Goal: Task Accomplishment & Management: Complete application form

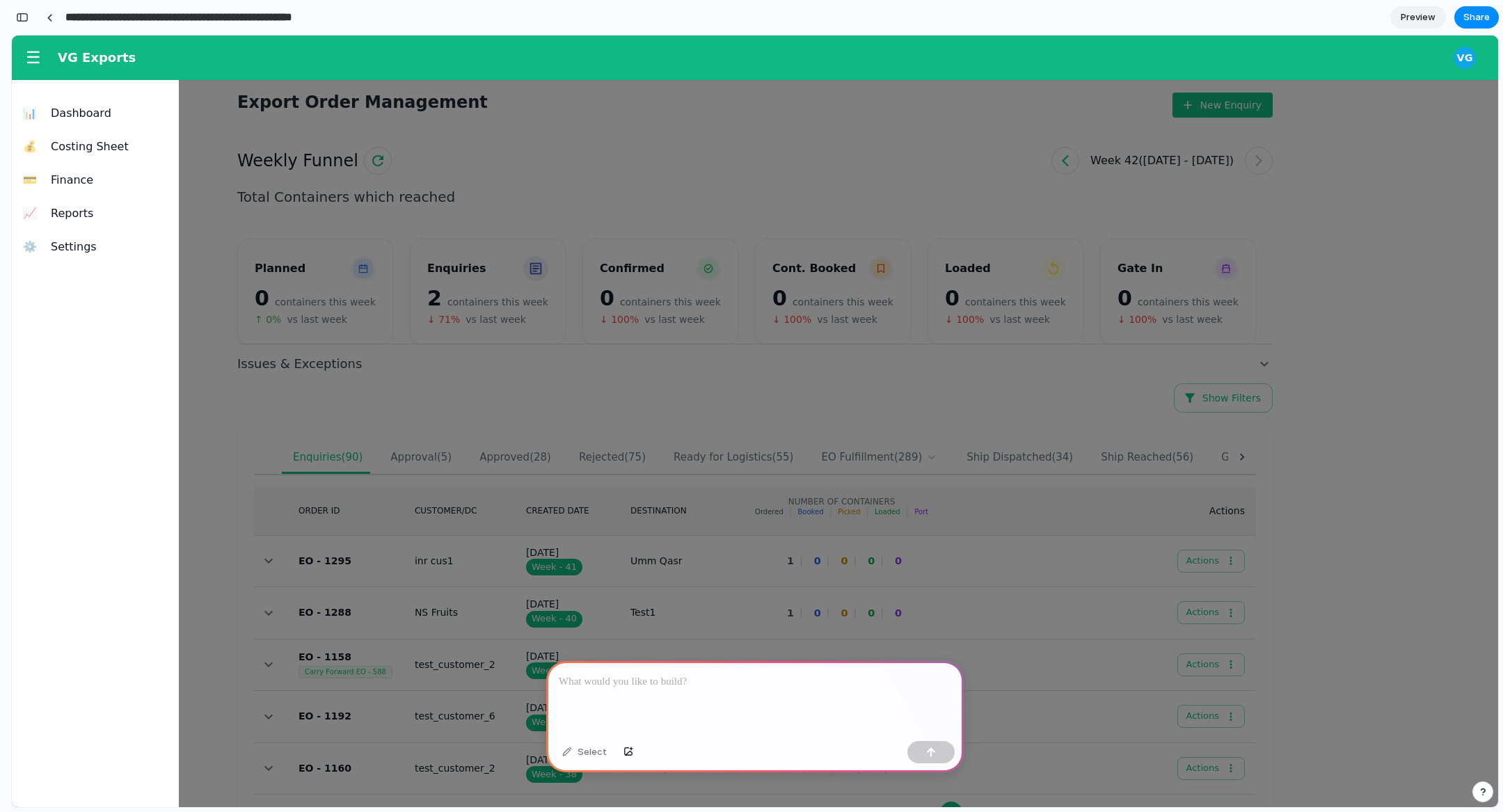
click at [329, 20] on input "**********" at bounding box center [225, 16] width 325 height 25
type input "**********"
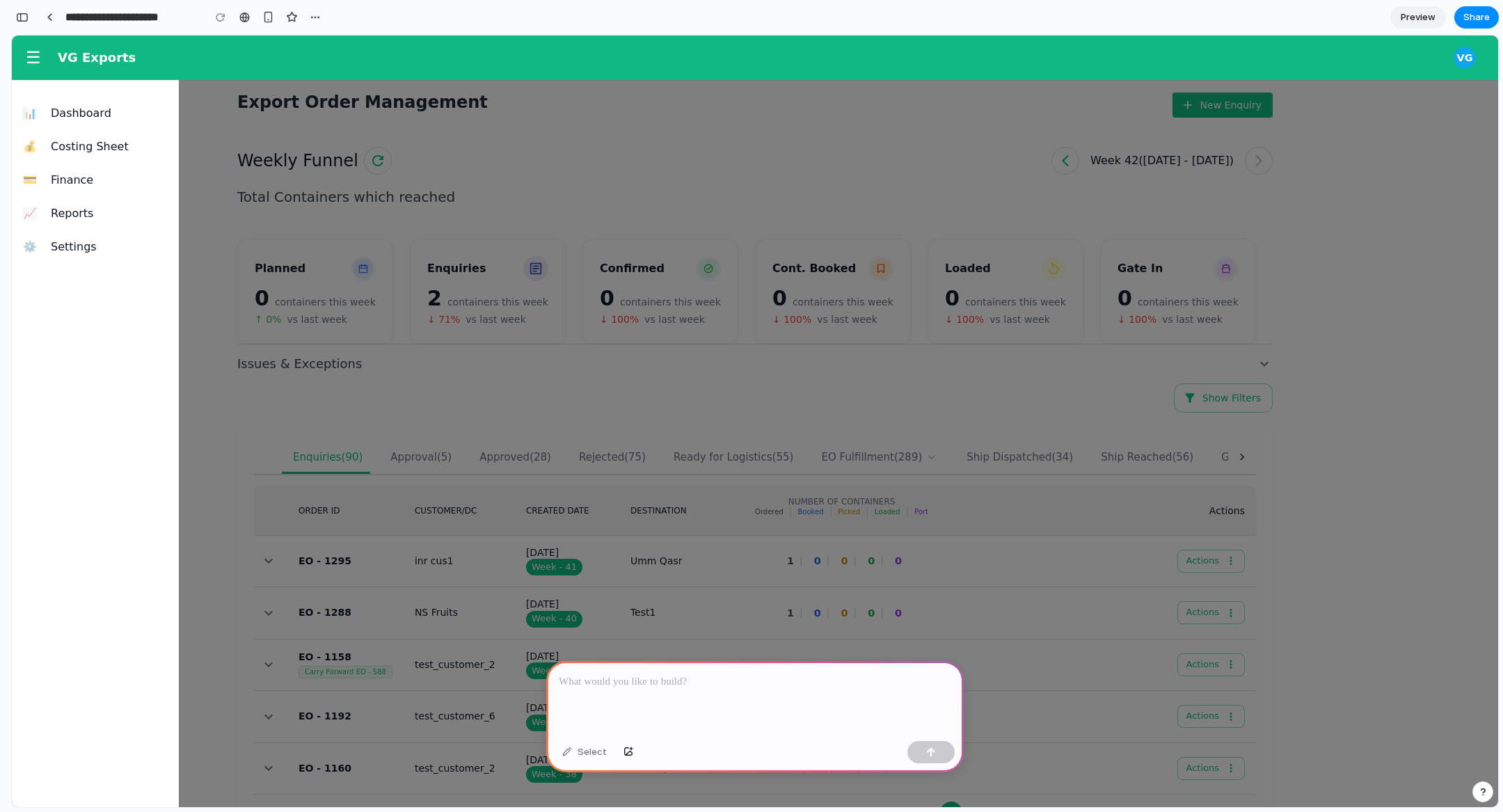
click at [592, 447] on div at bounding box center [755, 422] width 1486 height 772
click at [719, 693] on div at bounding box center [755, 697] width 417 height 74
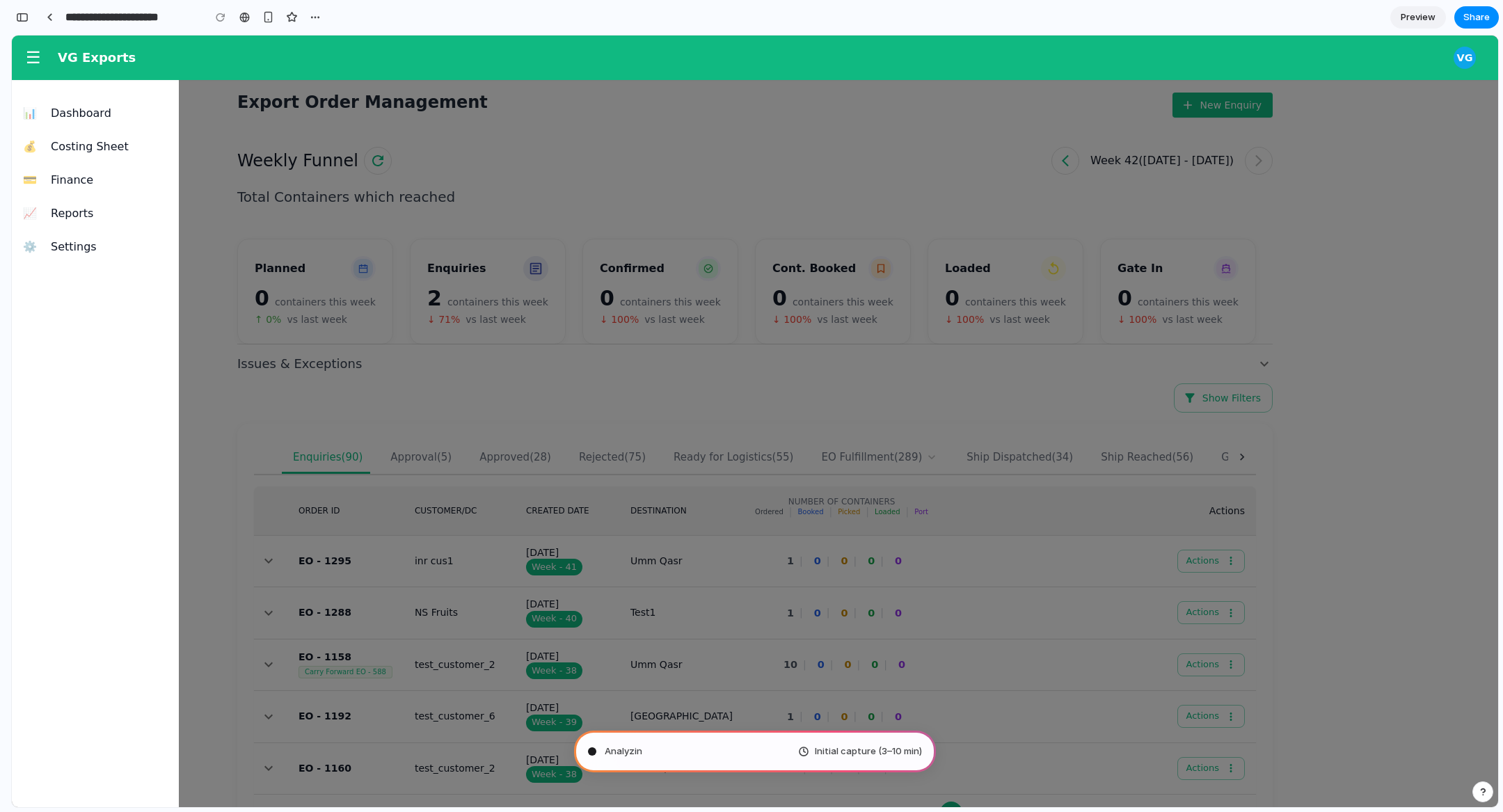
type input "**********"
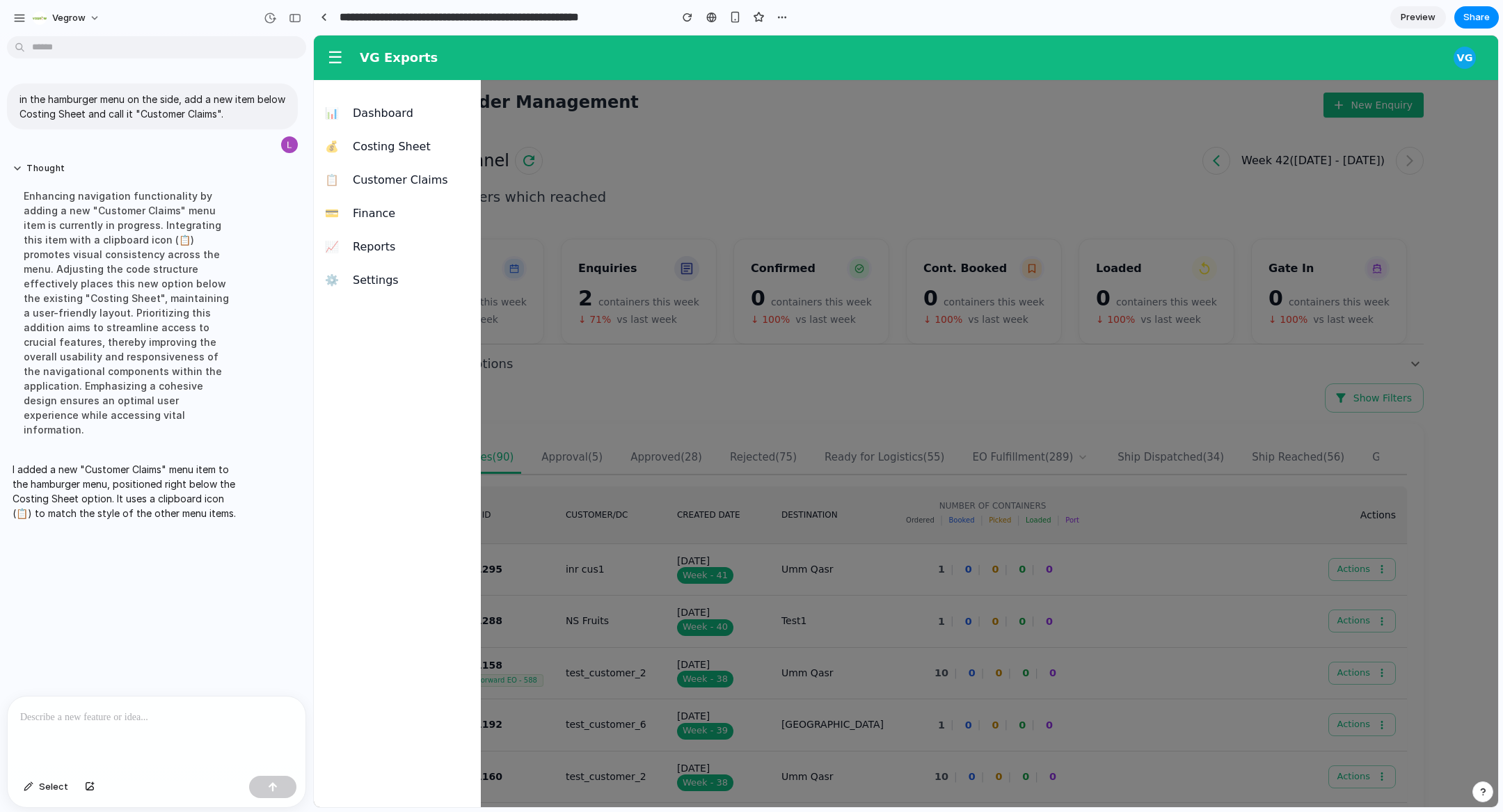
click at [101, 494] on div "I added a new "Customer Claims" menu item to the hamburger menu, positioned rig…" at bounding box center [129, 491] width 244 height 75
click at [397, 172] on span "Customer Claims" at bounding box center [411, 180] width 116 height 16
click at [113, 717] on p at bounding box center [156, 717] width 272 height 16
click at [341, 62] on span "☰" at bounding box center [335, 57] width 16 height 19
click at [73, 721] on p "**********" at bounding box center [156, 717] width 272 height 16
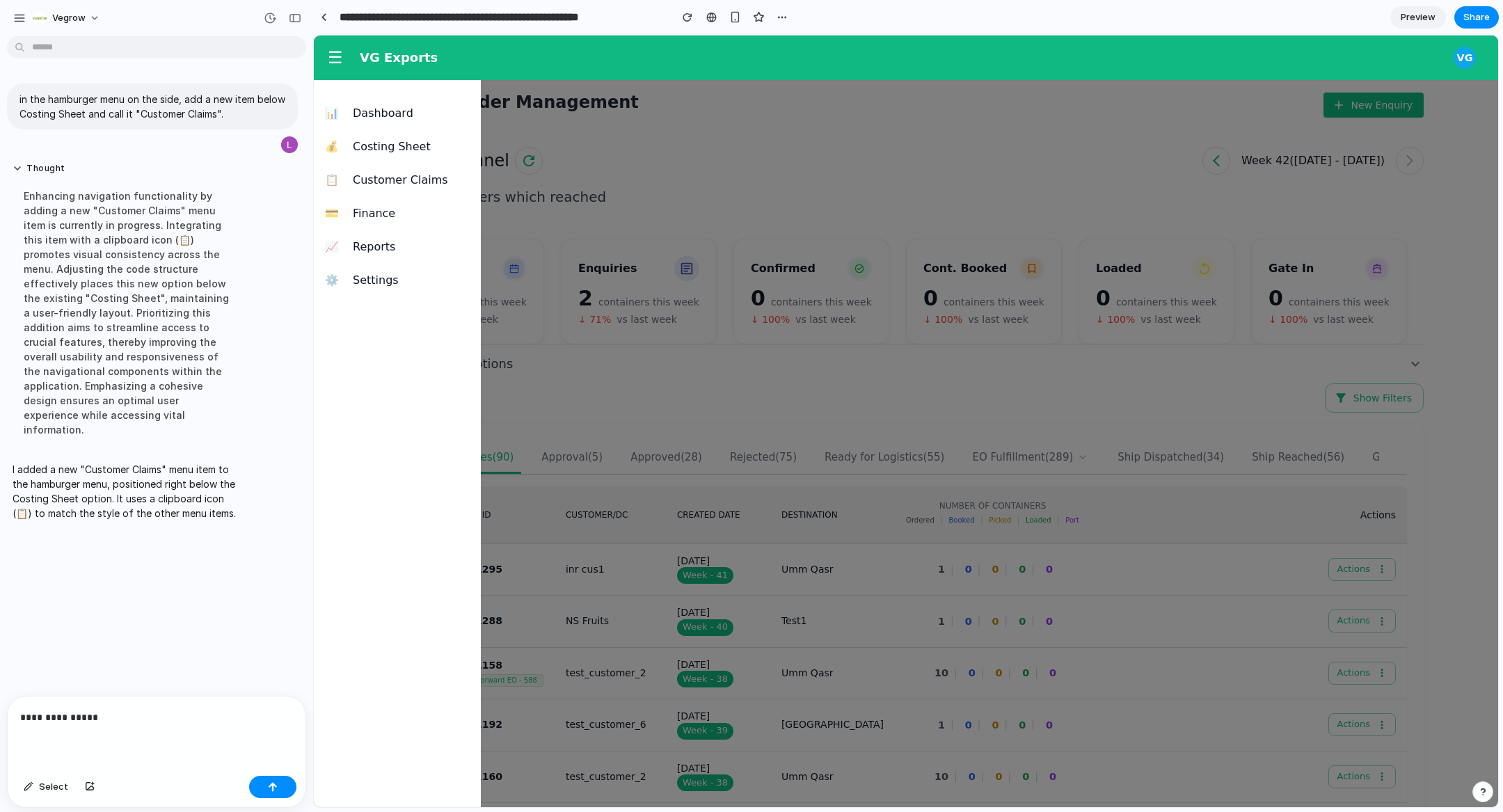
click at [73, 721] on p "**********" at bounding box center [156, 717] width 272 height 16
click at [872, 143] on div at bounding box center [906, 422] width 1185 height 772
click at [120, 742] on div "**********" at bounding box center [156, 733] width 298 height 73
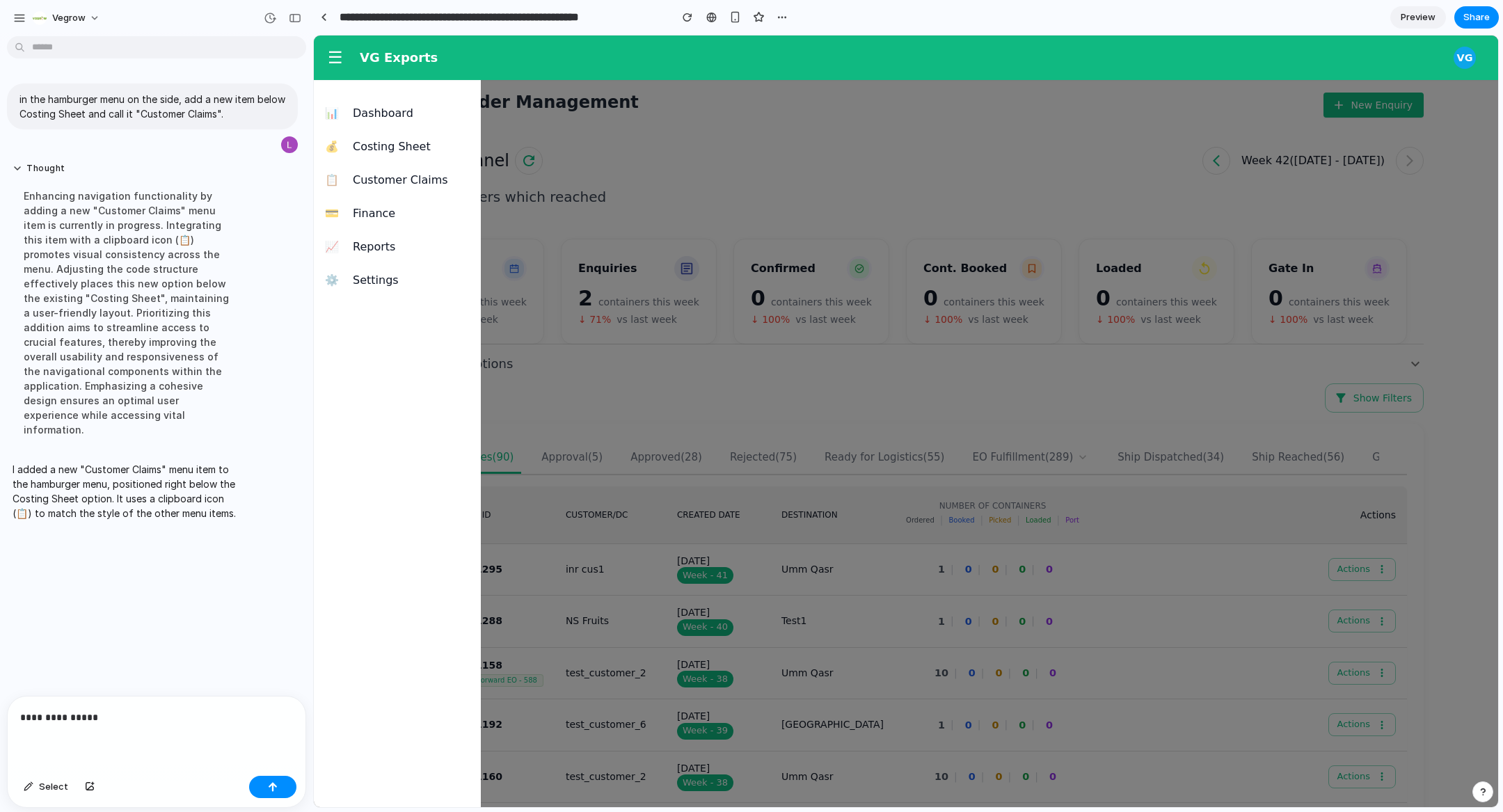
click at [120, 742] on div "**********" at bounding box center [156, 733] width 298 height 73
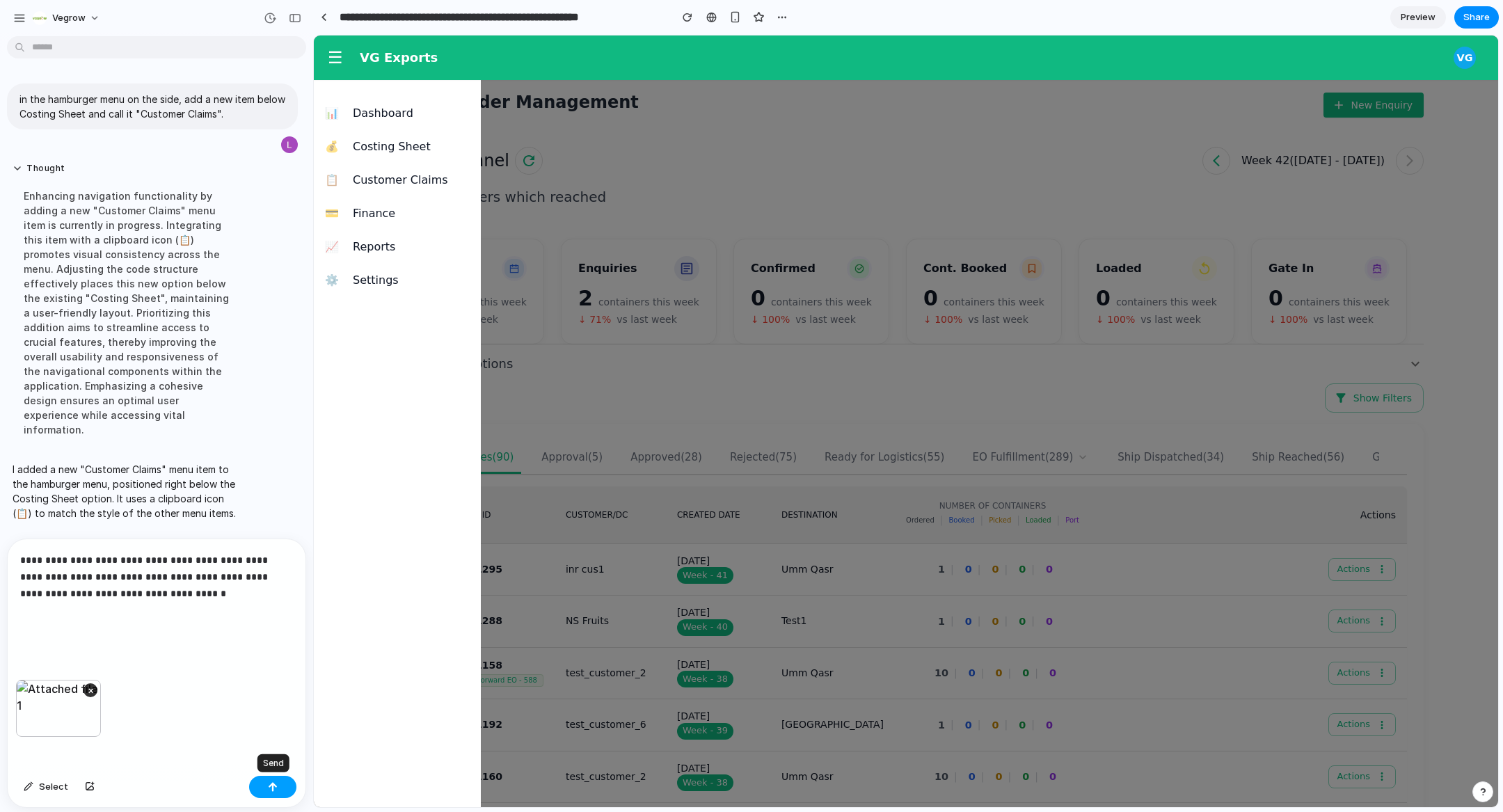
click at [274, 779] on button "button" at bounding box center [273, 786] width 48 height 22
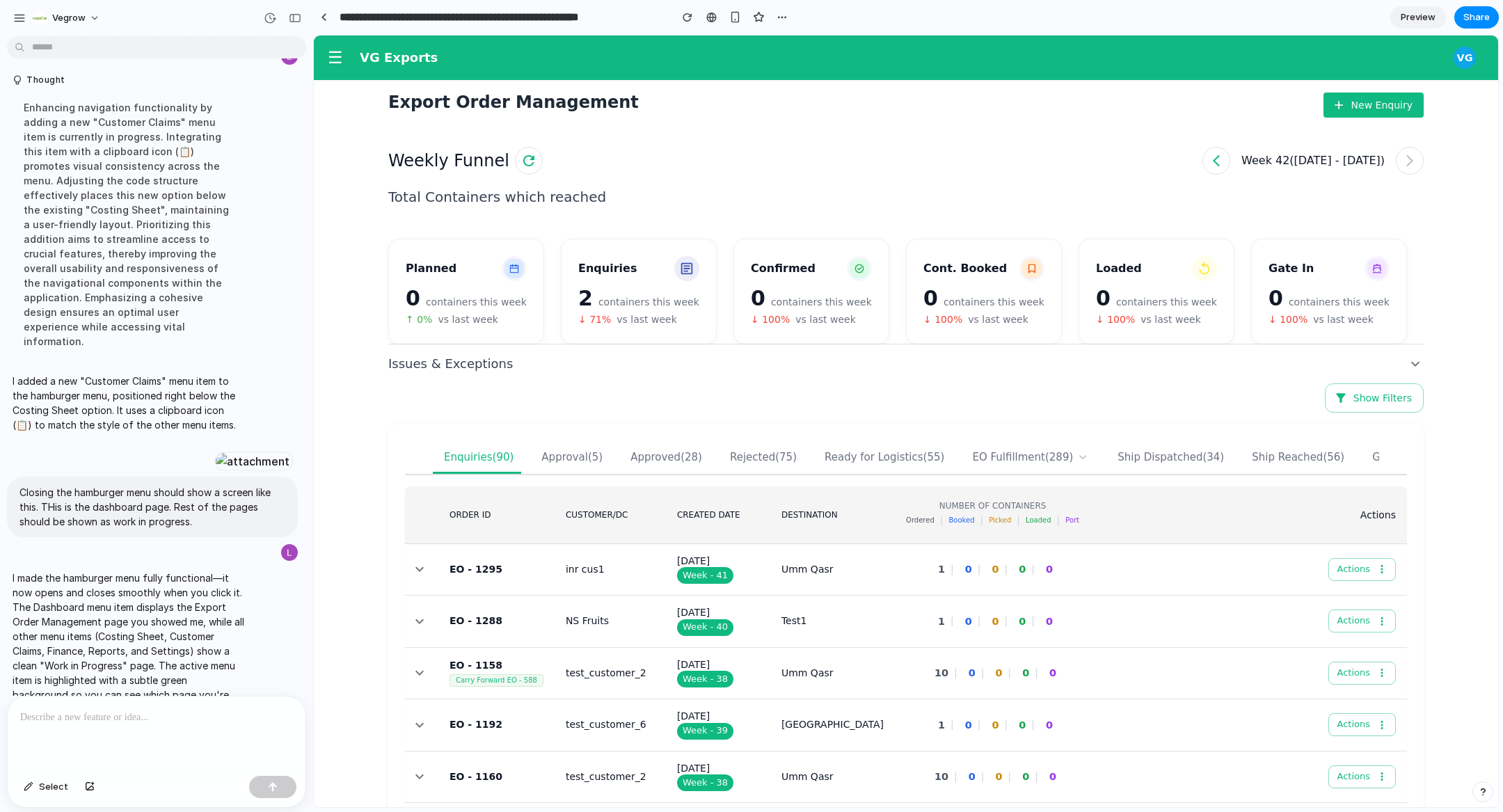
scroll to position [175, 0]
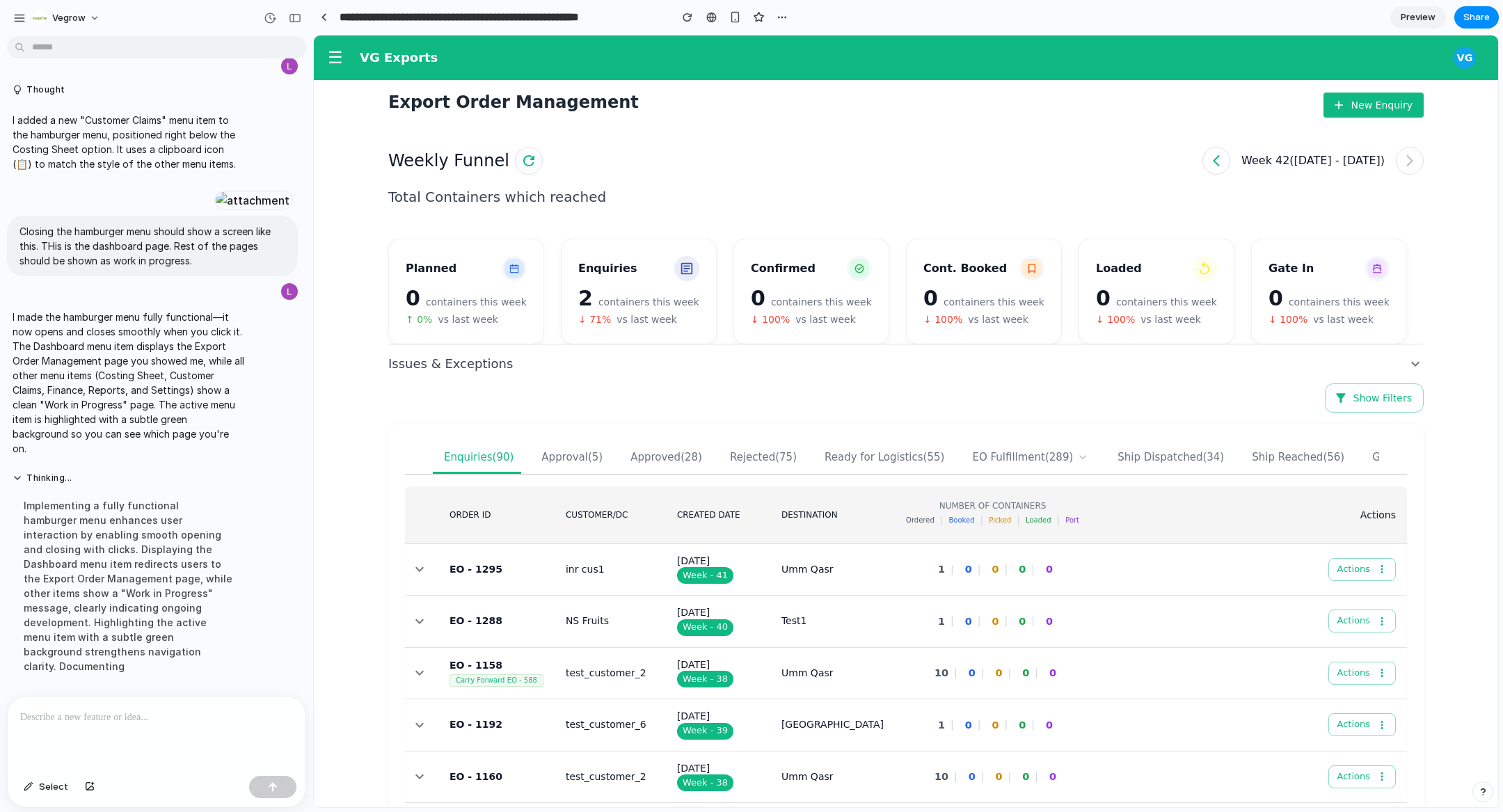
click at [330, 59] on span "☰" at bounding box center [335, 57] width 16 height 19
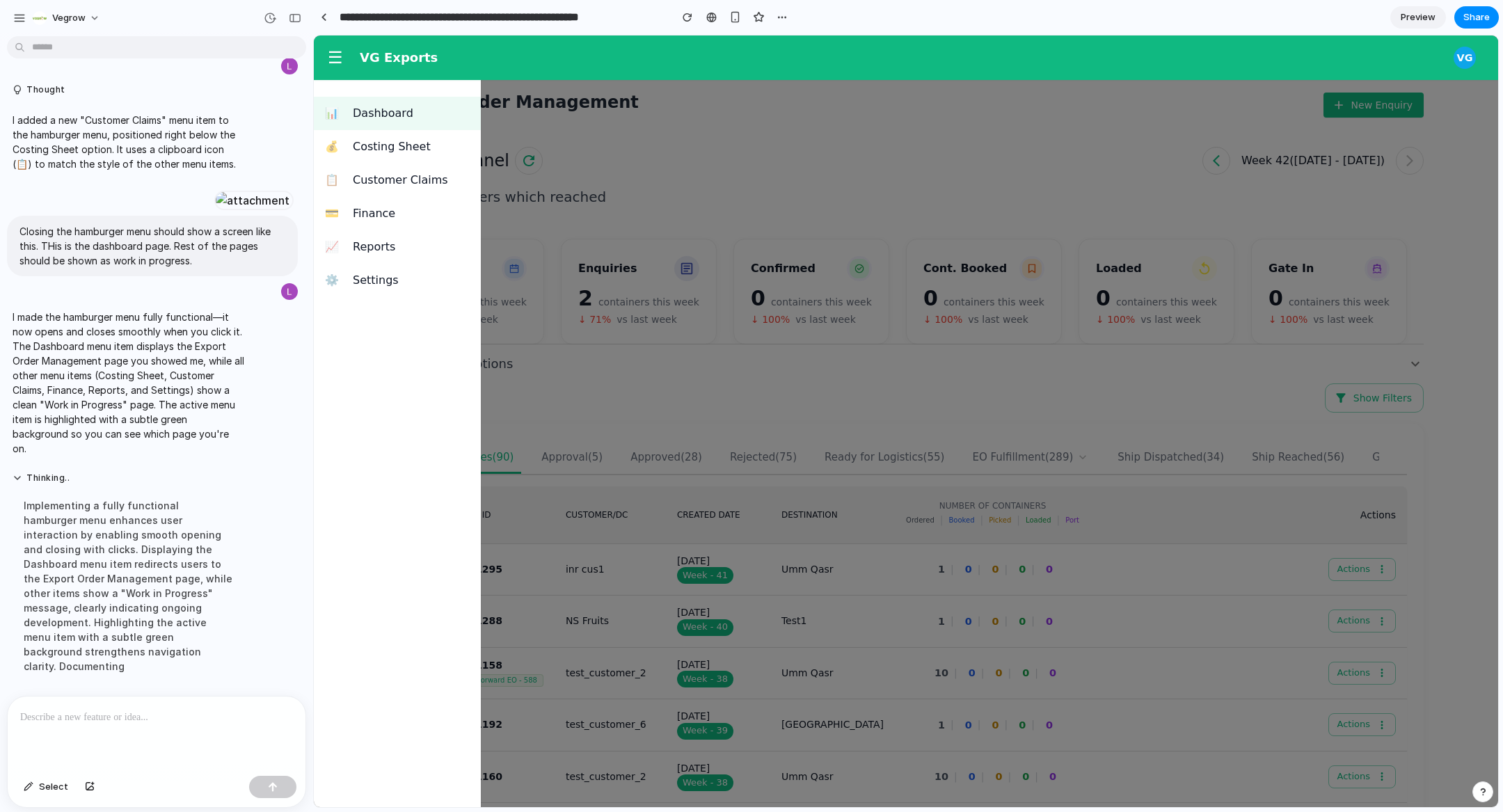
click at [393, 155] on div "💰 Costing Sheet" at bounding box center [397, 147] width 167 height 33
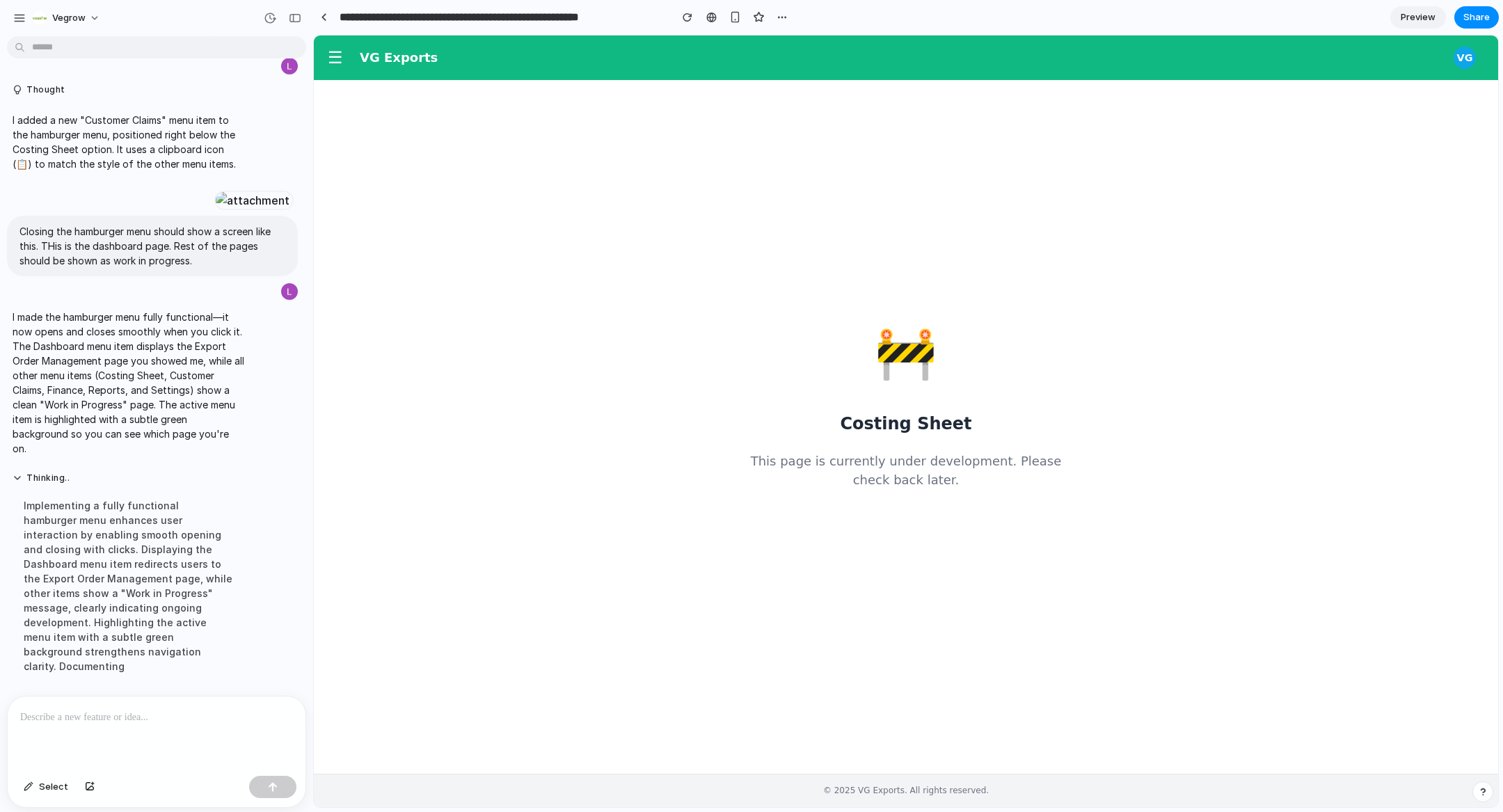
click at [337, 65] on span "☰" at bounding box center [335, 57] width 16 height 19
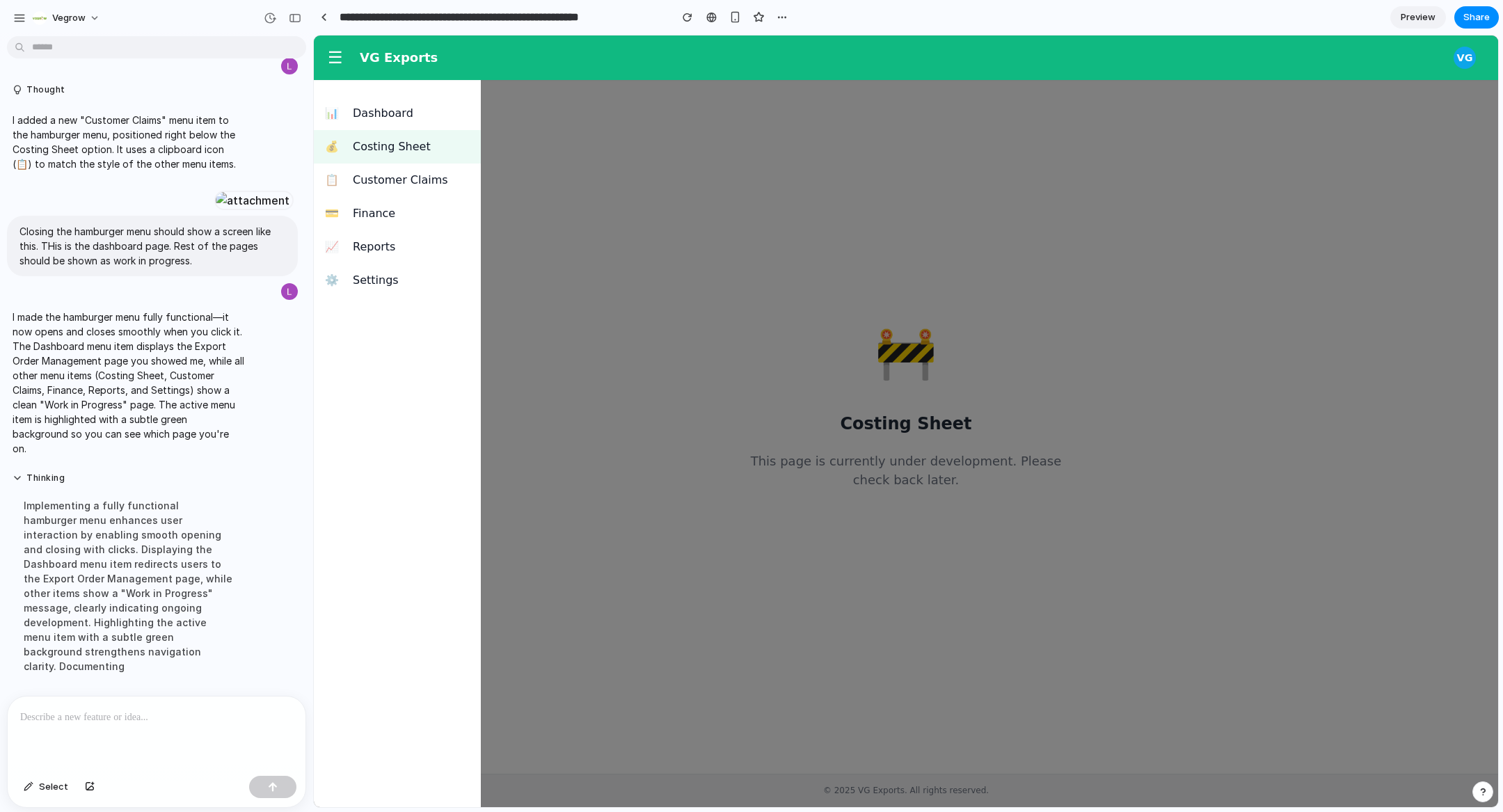
click at [370, 179] on span "Customer Claims" at bounding box center [411, 180] width 116 height 16
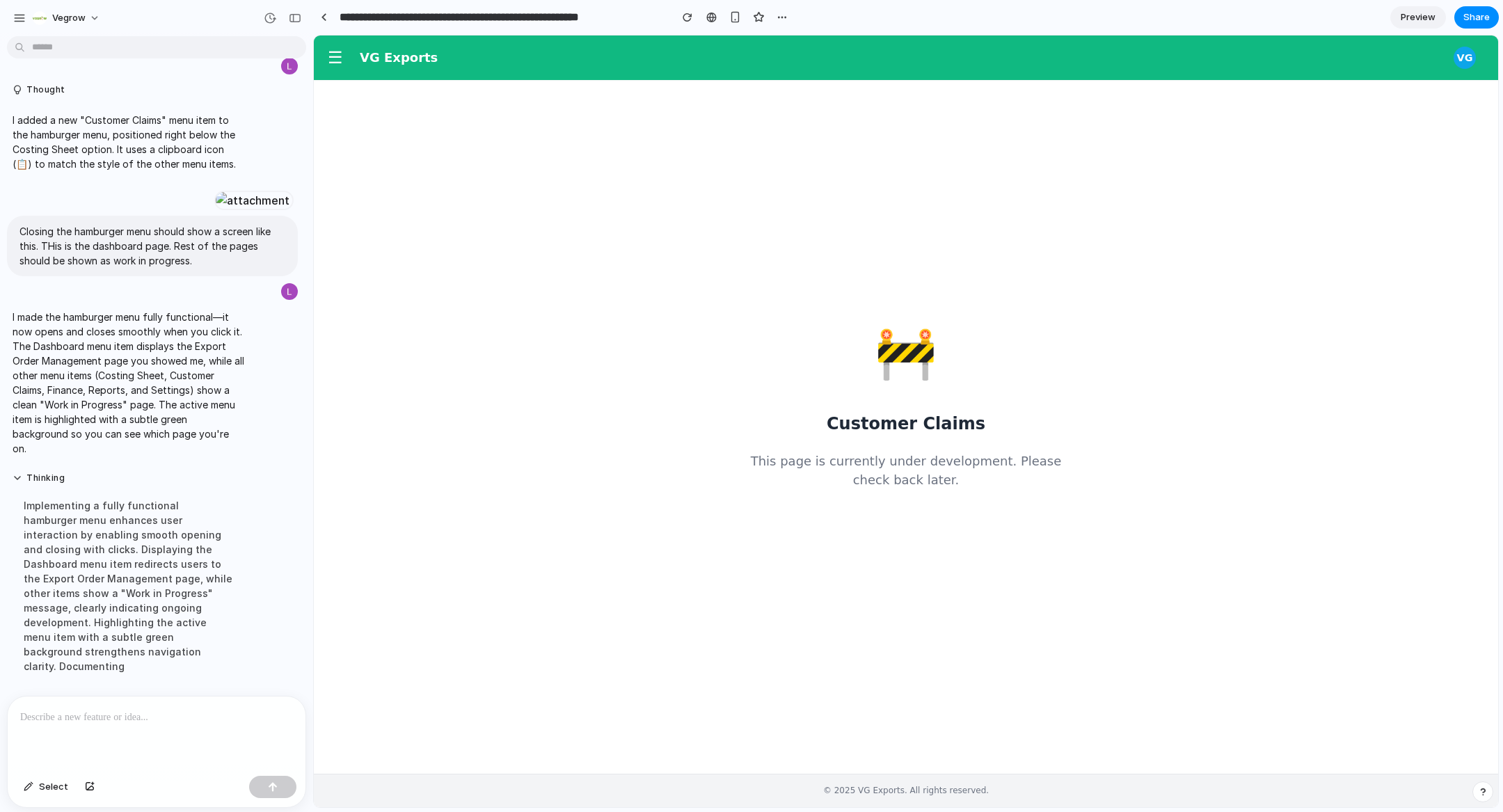
click at [352, 70] on div "☰" at bounding box center [345, 57] width 29 height 30
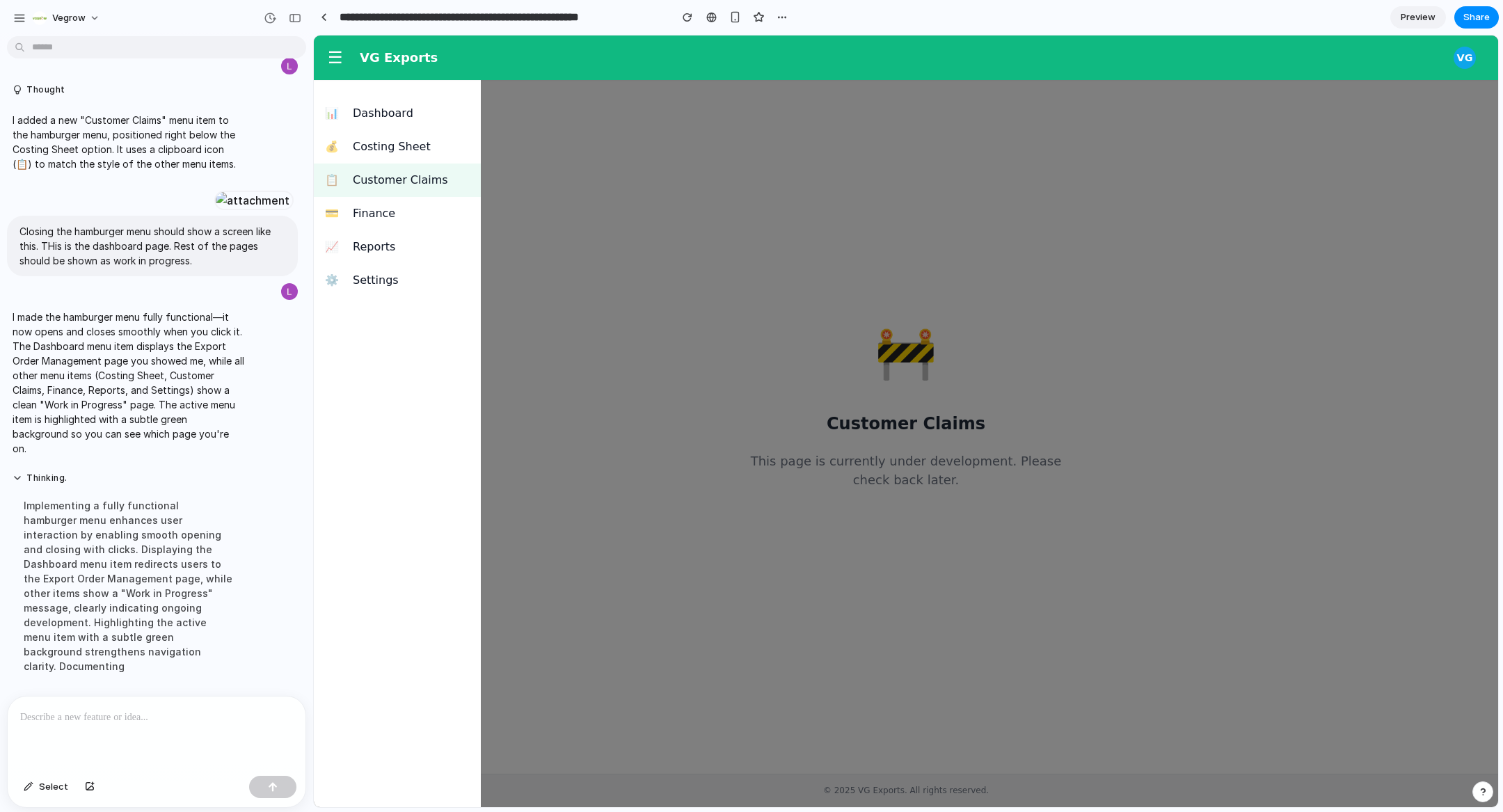
click at [337, 63] on span "☰" at bounding box center [335, 57] width 16 height 19
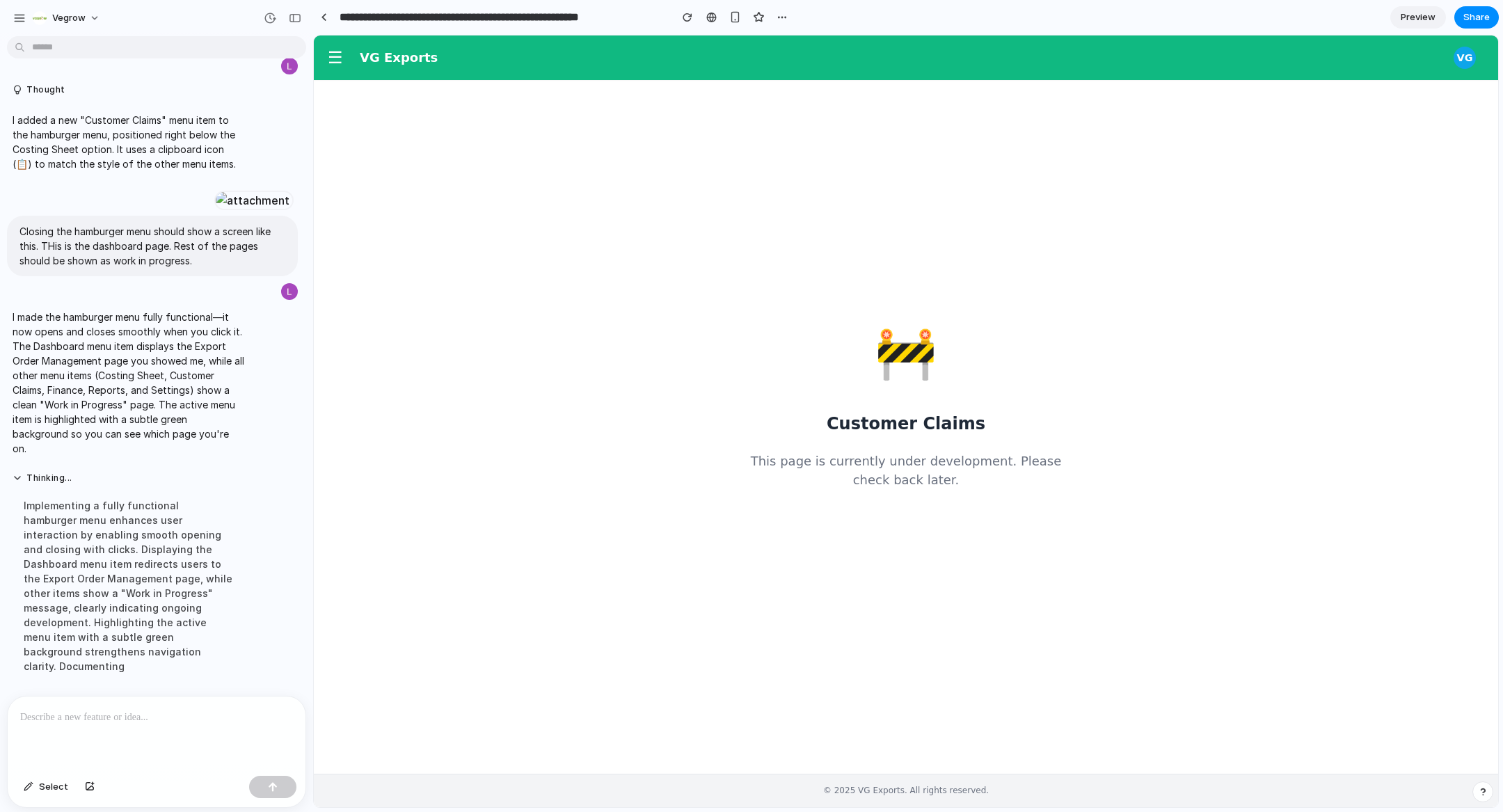
click at [345, 71] on div "☰" at bounding box center [345, 57] width 29 height 30
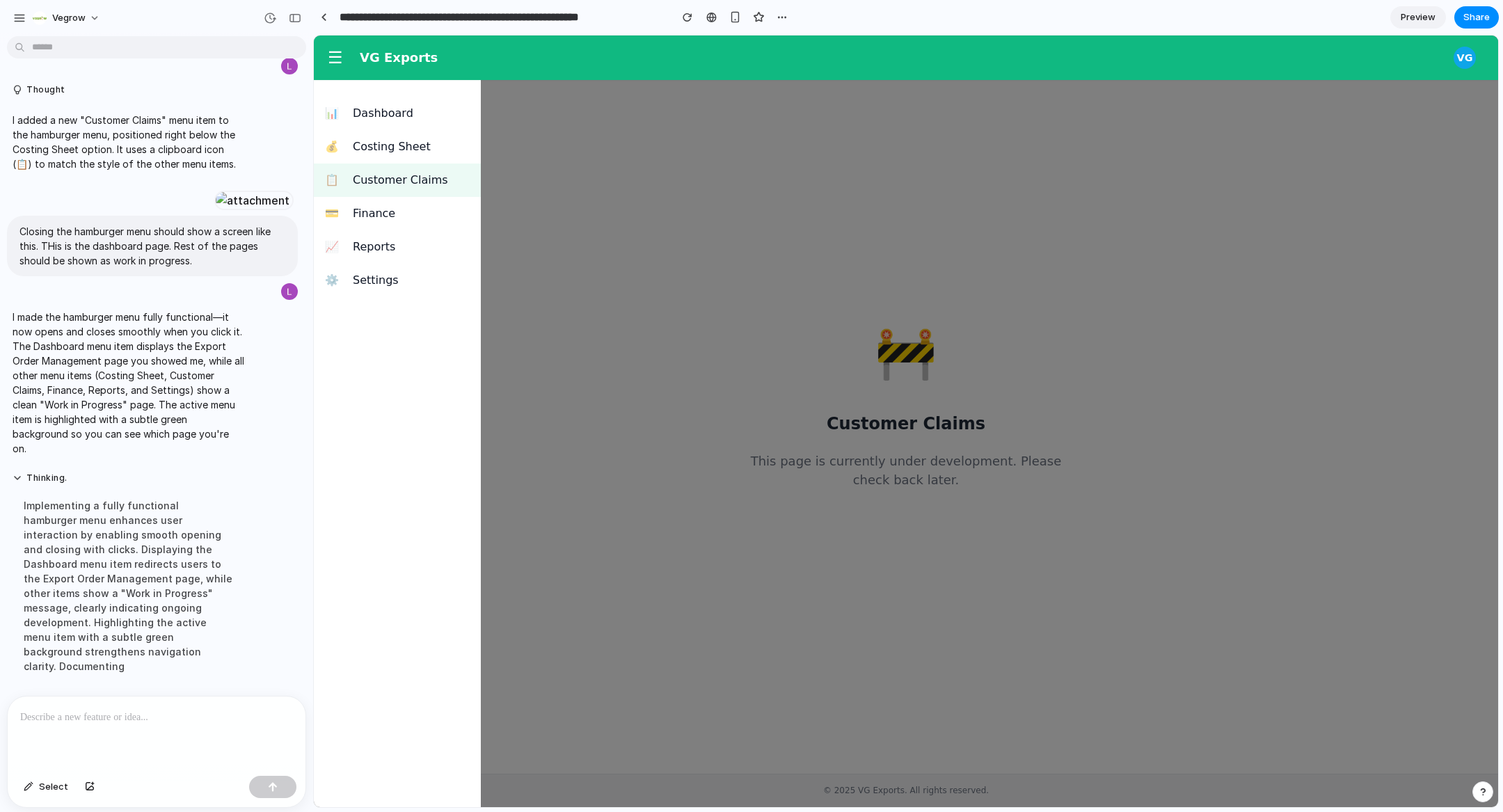
click at [383, 120] on span "Dashboard" at bounding box center [411, 114] width 116 height 16
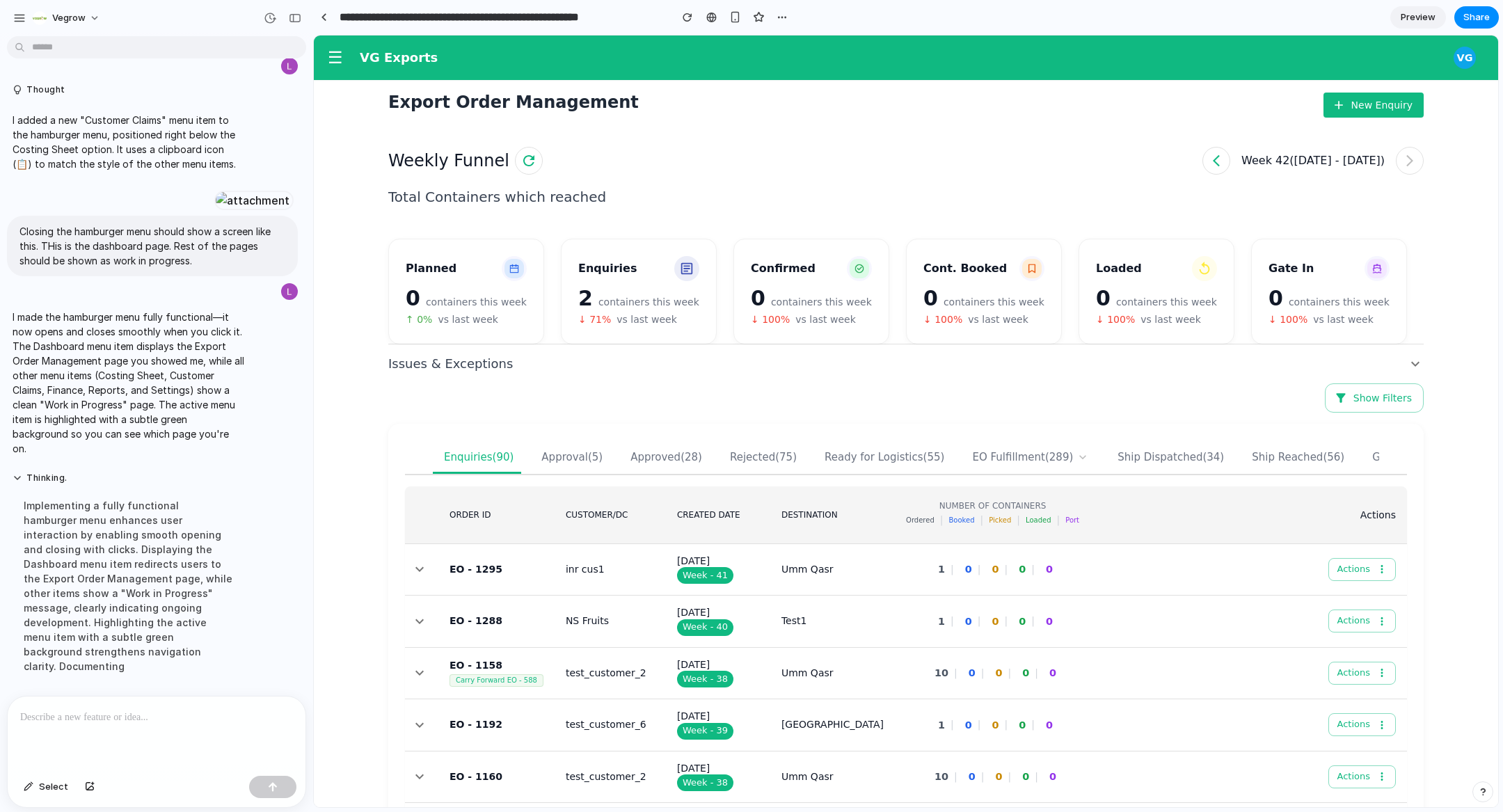
click at [327, 71] on button "☰" at bounding box center [335, 57] width 27 height 30
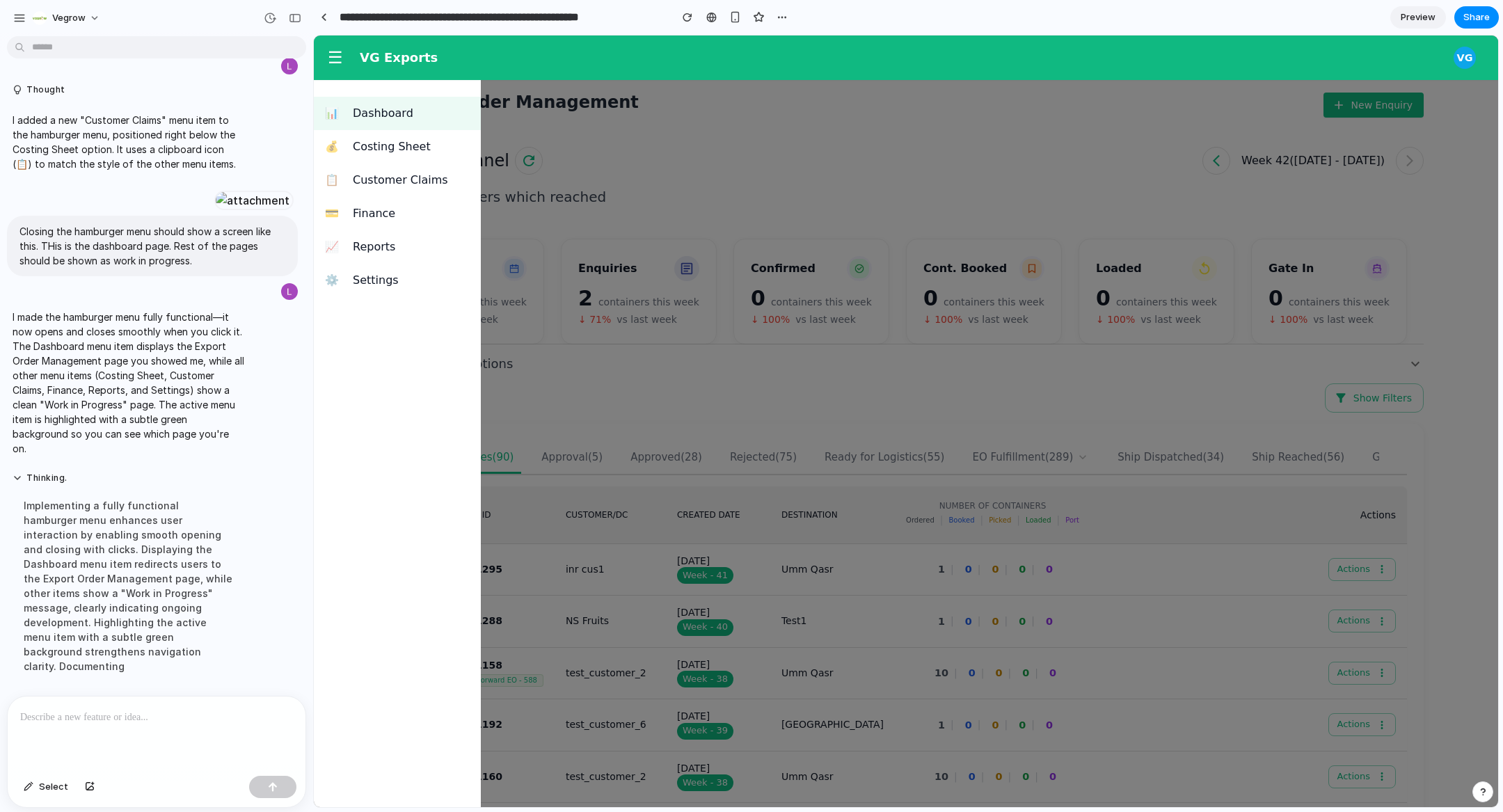
click at [403, 175] on span "Customer Claims" at bounding box center [411, 180] width 116 height 16
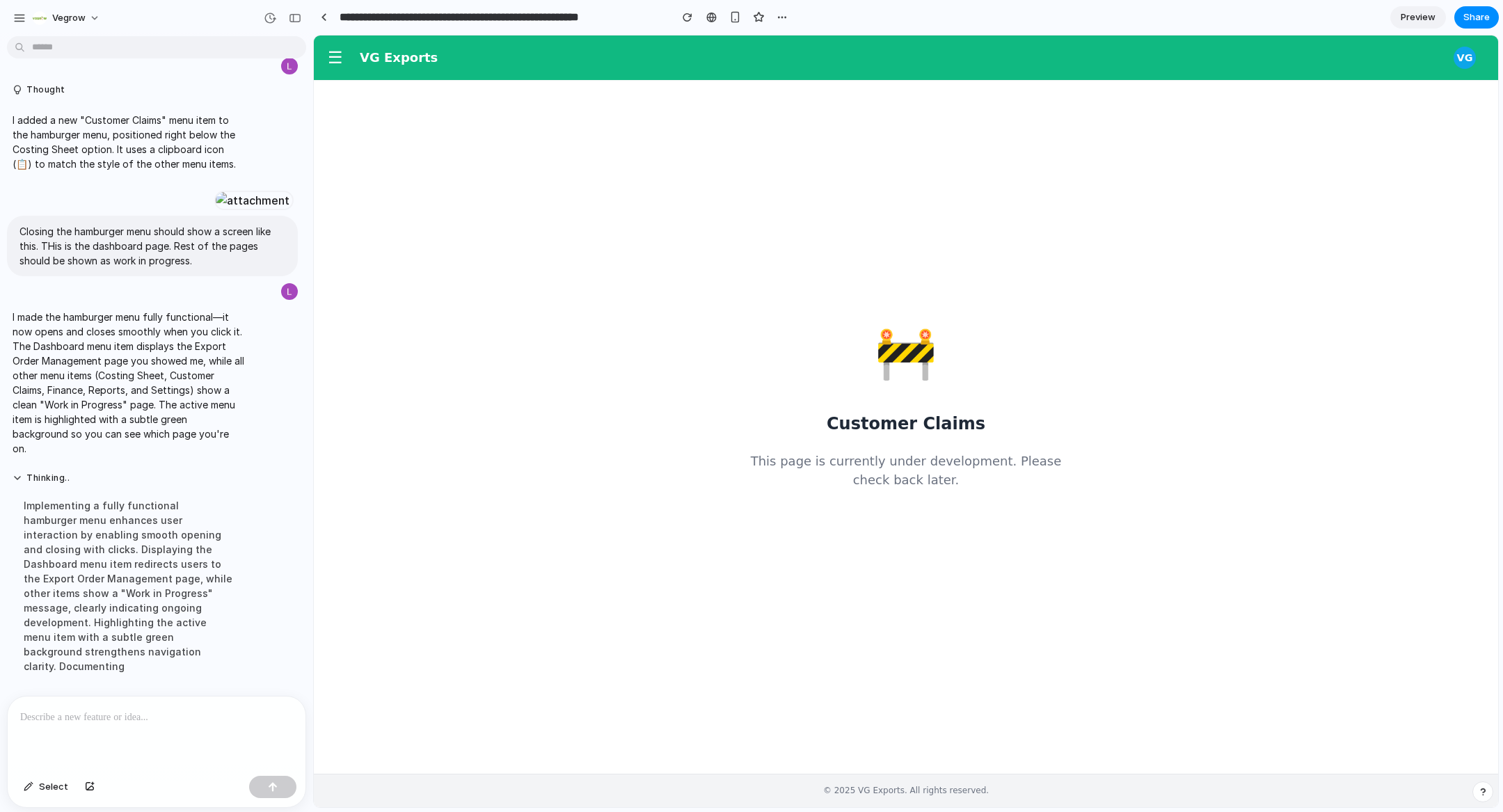
click at [149, 729] on div at bounding box center [156, 733] width 298 height 73
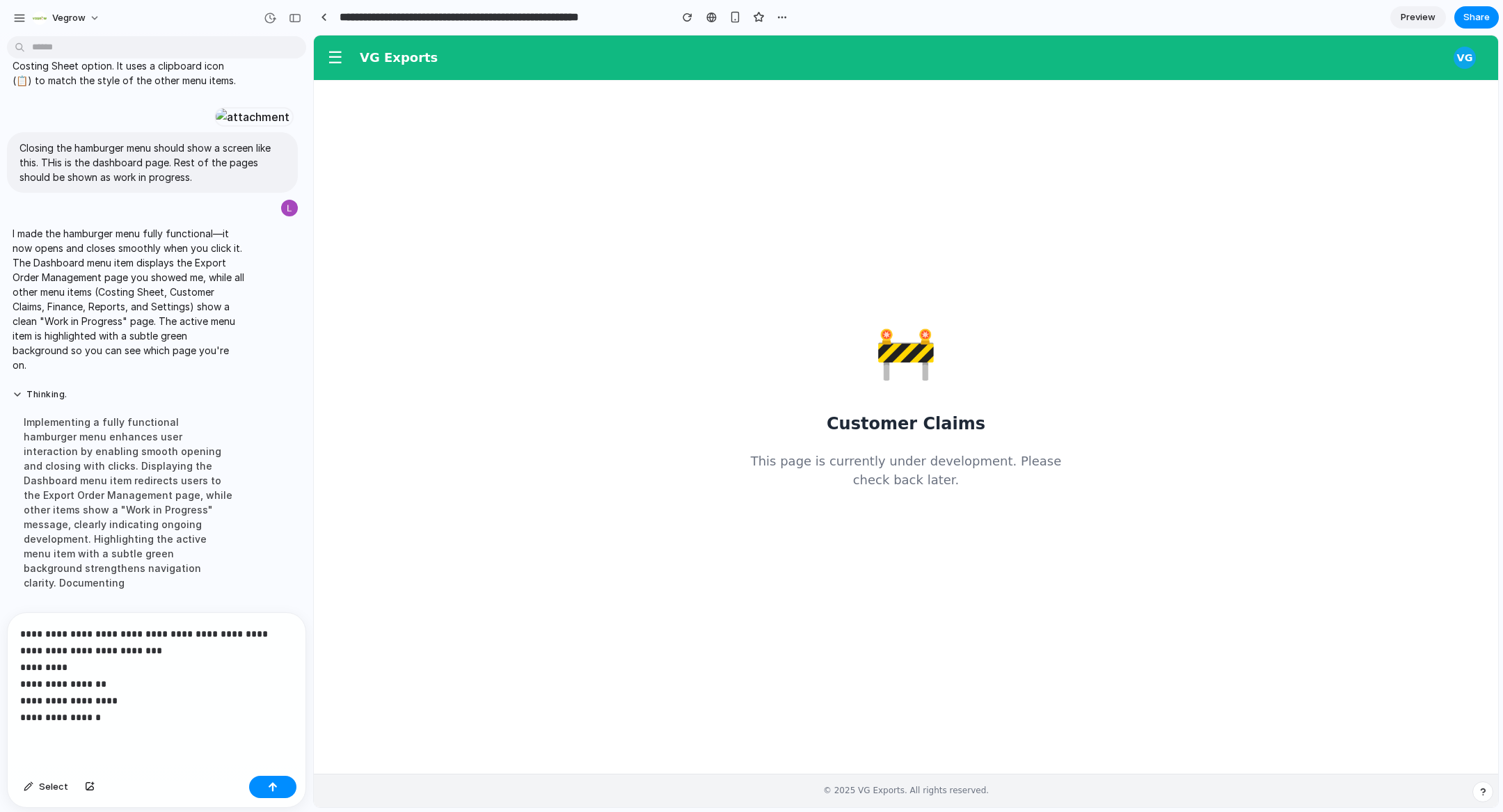
click at [94, 655] on p "**********" at bounding box center [156, 675] width 272 height 100
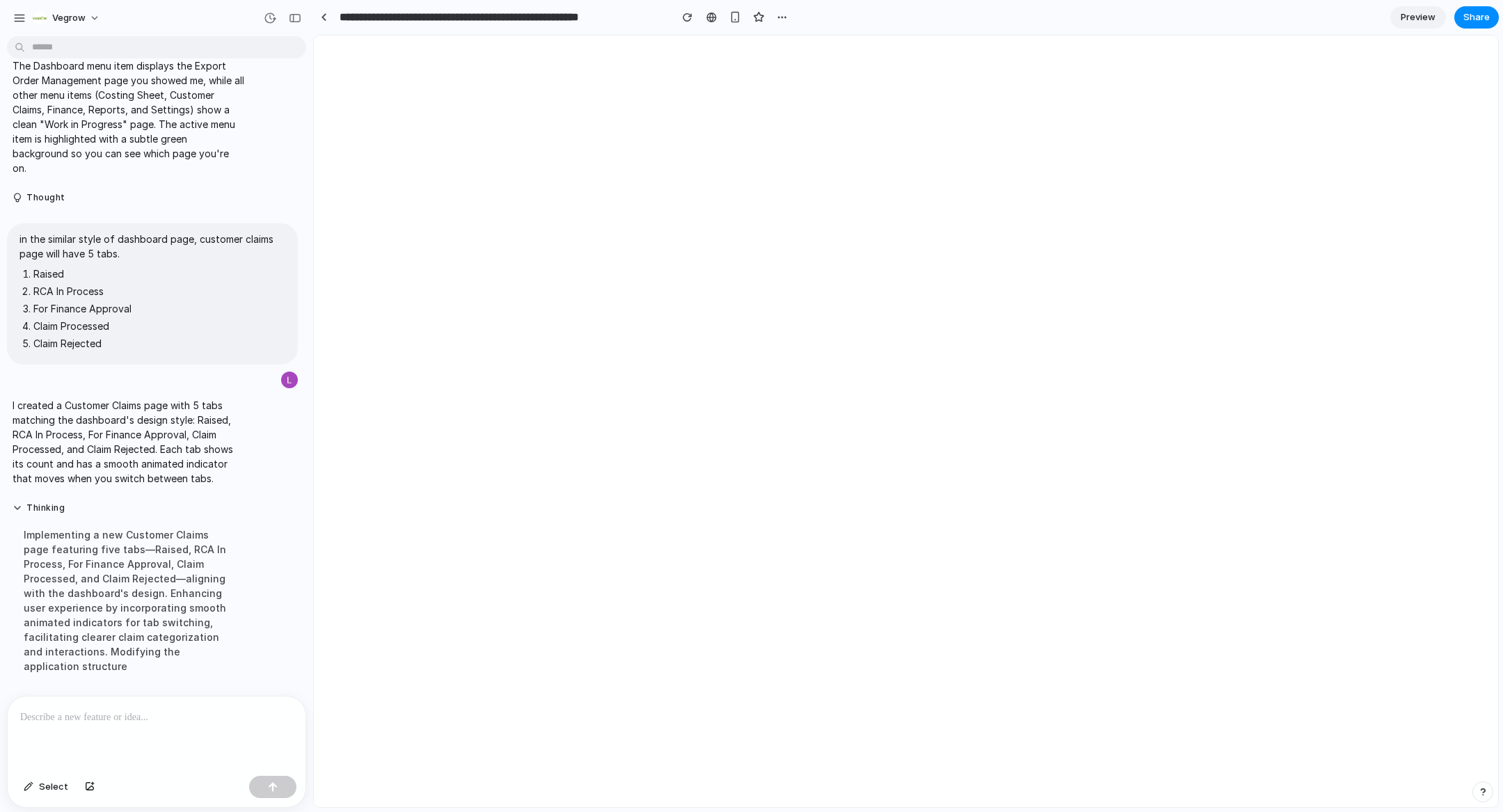
scroll to position [0, 0]
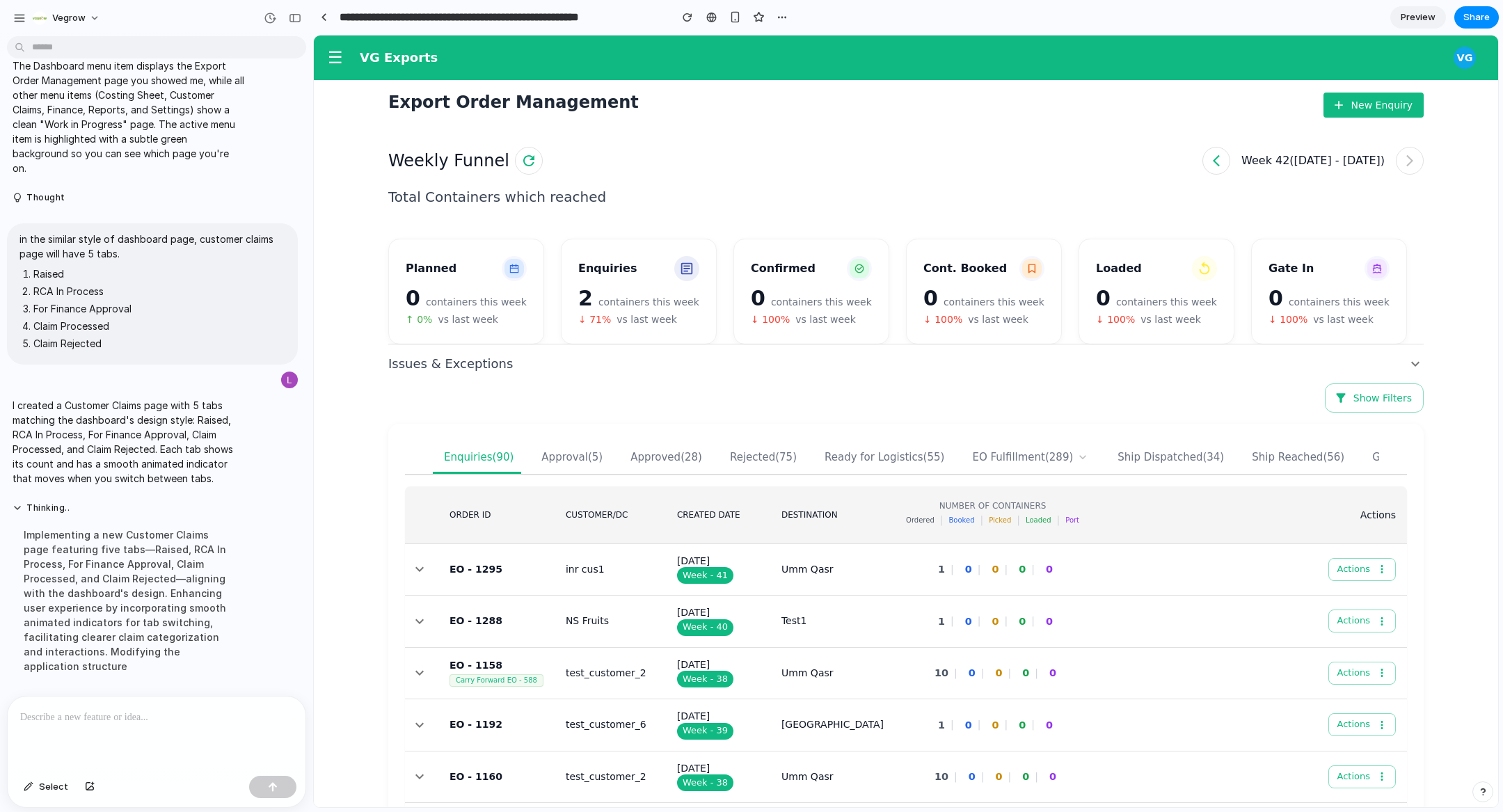
click at [337, 71] on button "☰" at bounding box center [335, 57] width 27 height 30
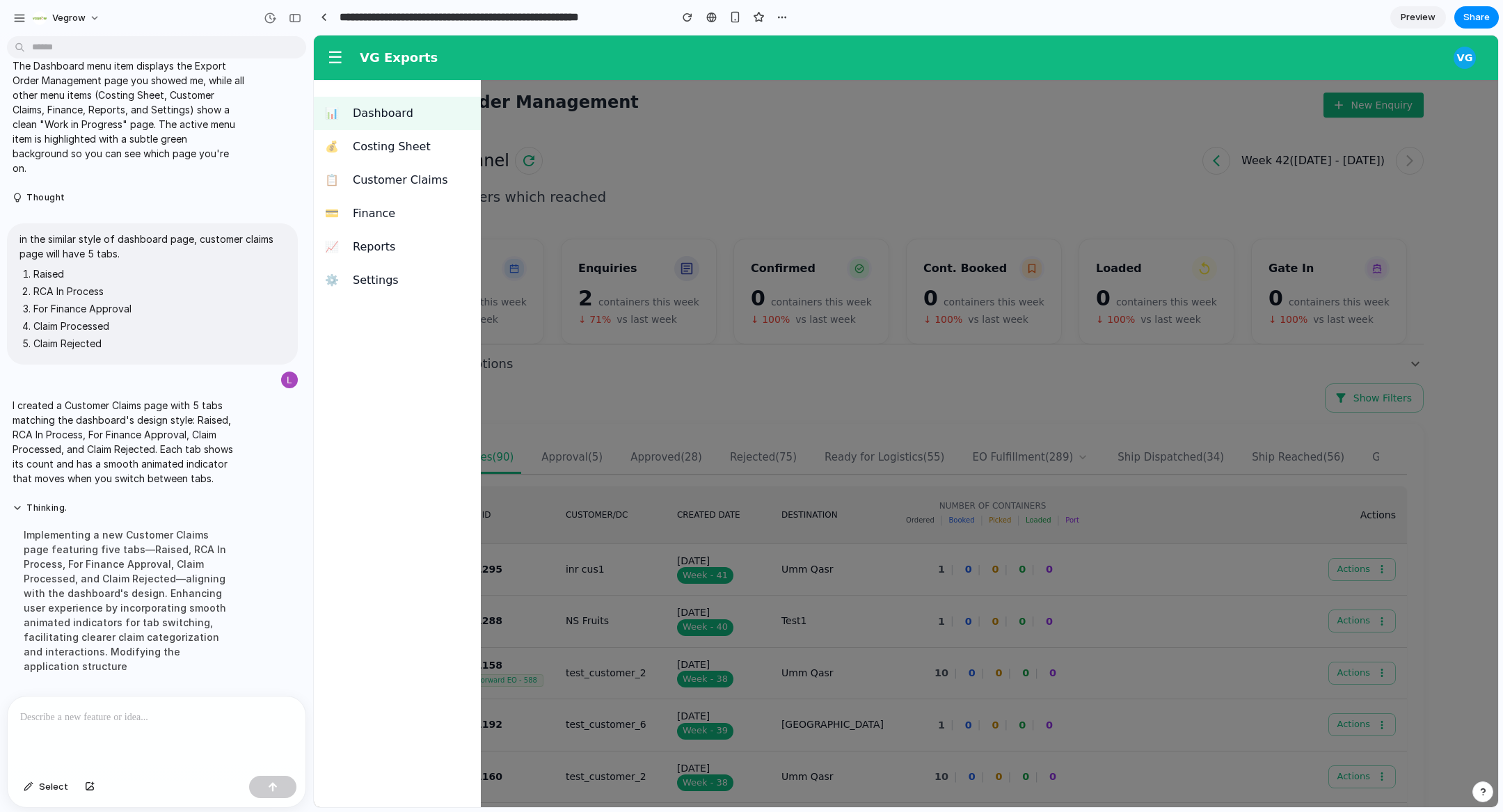
click at [388, 185] on span "Customer Claims" at bounding box center [411, 180] width 116 height 16
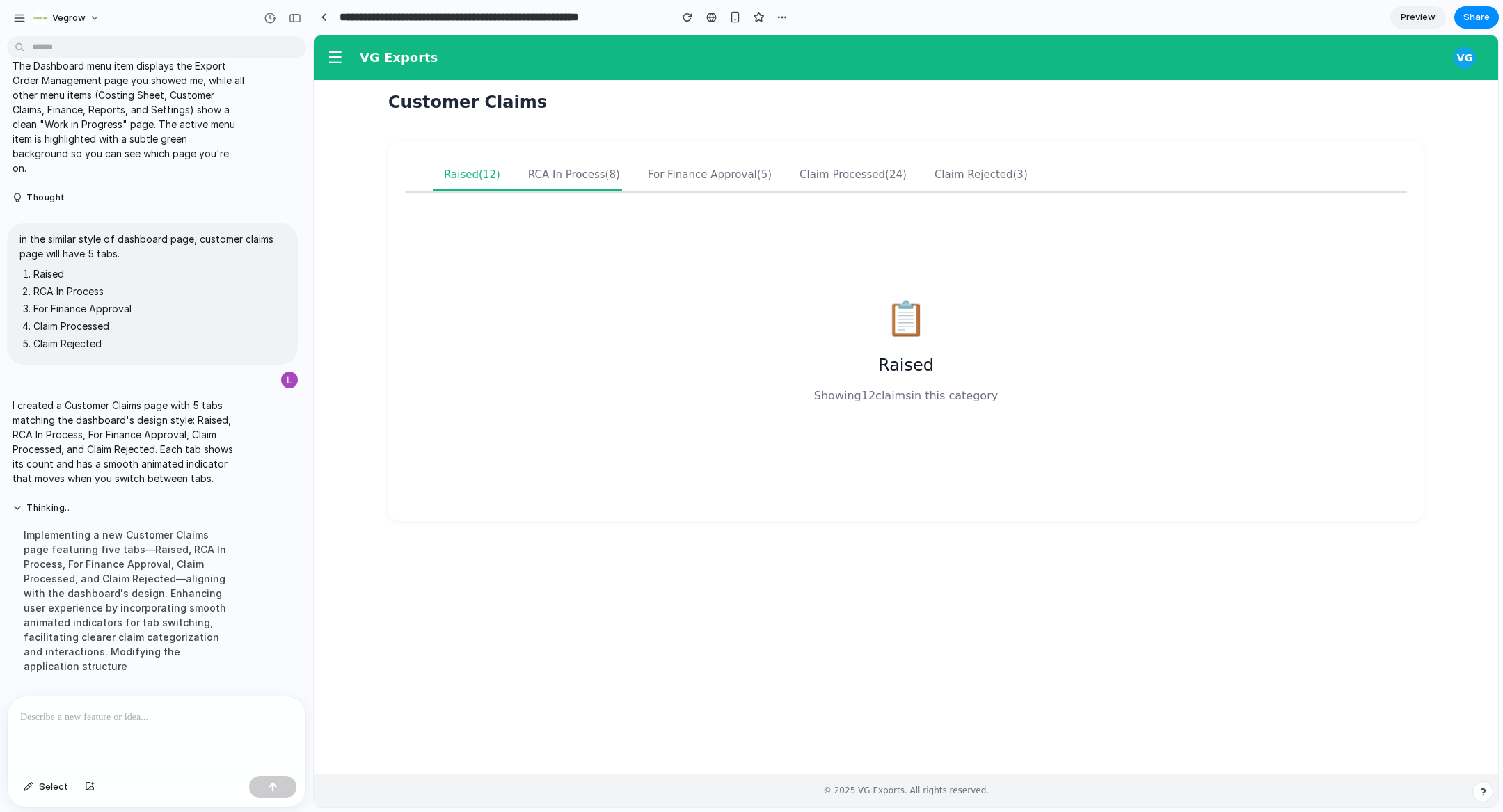
click at [657, 179] on div "For Finance Approval (5)" at bounding box center [710, 175] width 124 height 13
click at [558, 180] on div "RCA In Process (8)" at bounding box center [574, 175] width 92 height 13
click at [710, 181] on div "For Finance Approval (5)" at bounding box center [710, 175] width 124 height 13
click at [833, 172] on div "Claim Processed (24)" at bounding box center [853, 175] width 107 height 13
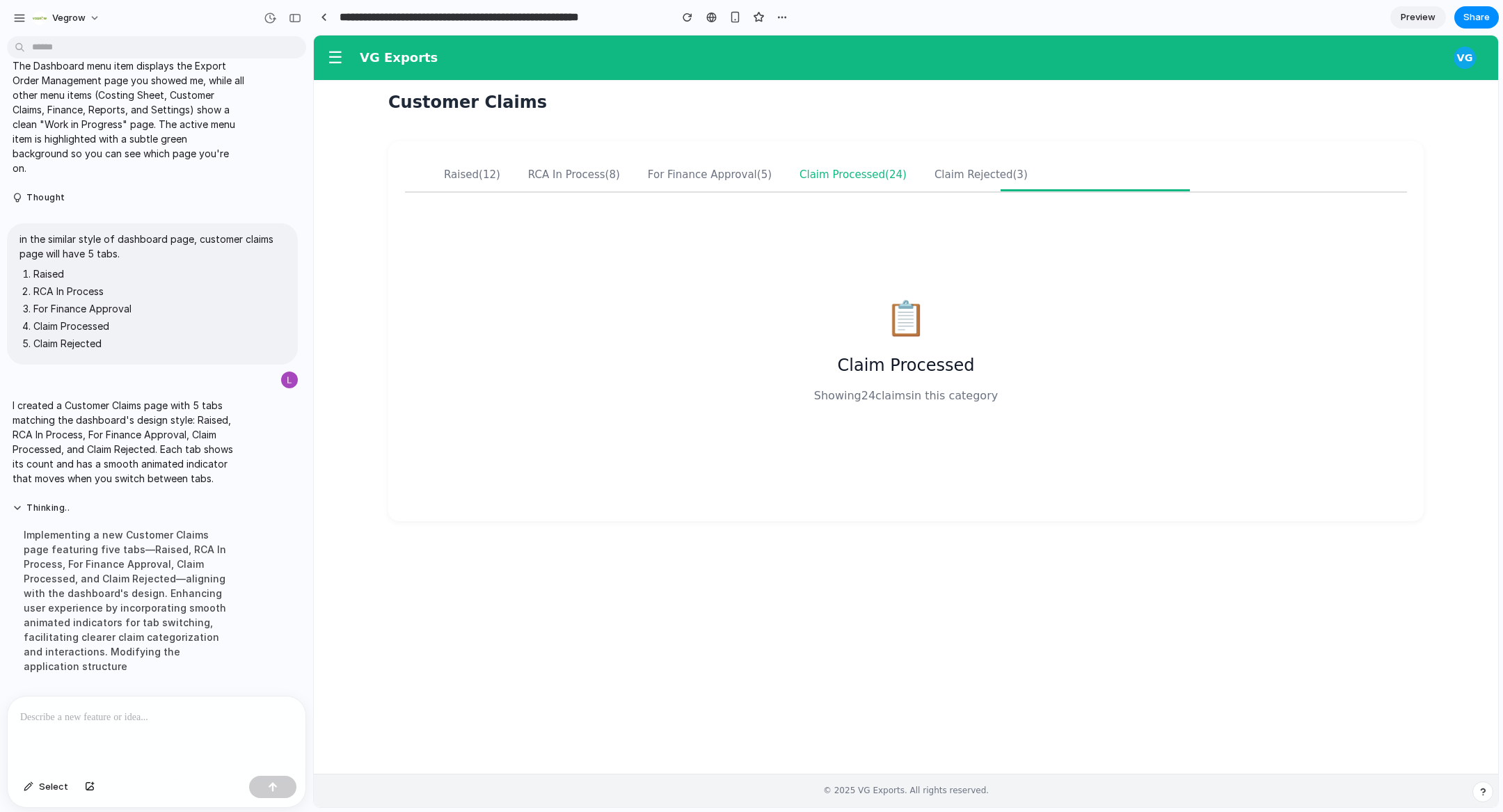
click at [954, 171] on div "Claim Rejected (3)" at bounding box center [981, 175] width 94 height 13
click at [841, 181] on button "Claim Processed (24)" at bounding box center [853, 174] width 129 height 33
click at [675, 188] on button "For Finance Approval (5)" at bounding box center [709, 174] width 146 height 33
click at [584, 177] on div "RCA In Process (8)" at bounding box center [574, 175] width 92 height 13
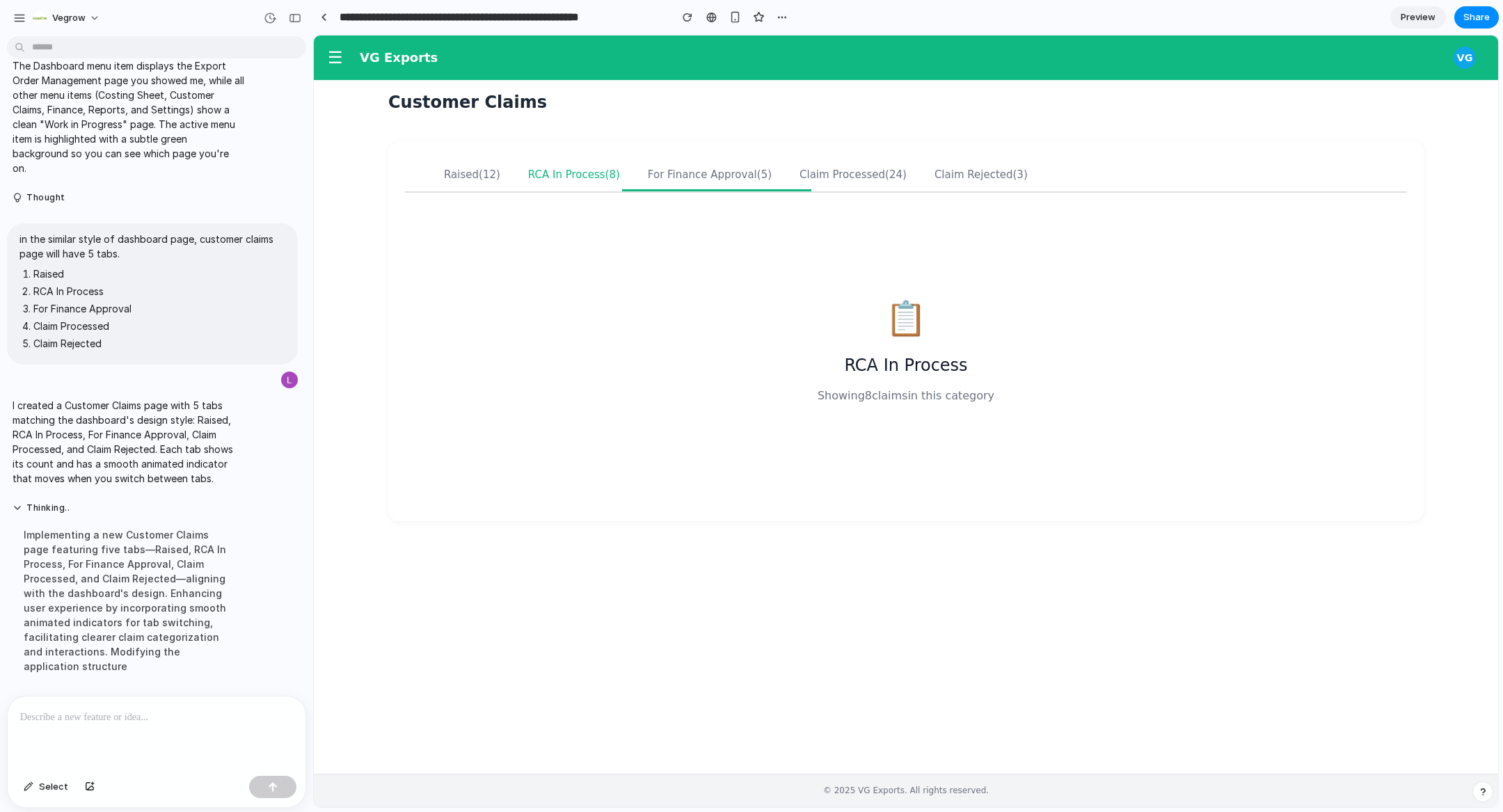
click at [479, 177] on span "(12)" at bounding box center [490, 175] width 22 height 13
click at [122, 742] on div at bounding box center [156, 733] width 298 height 73
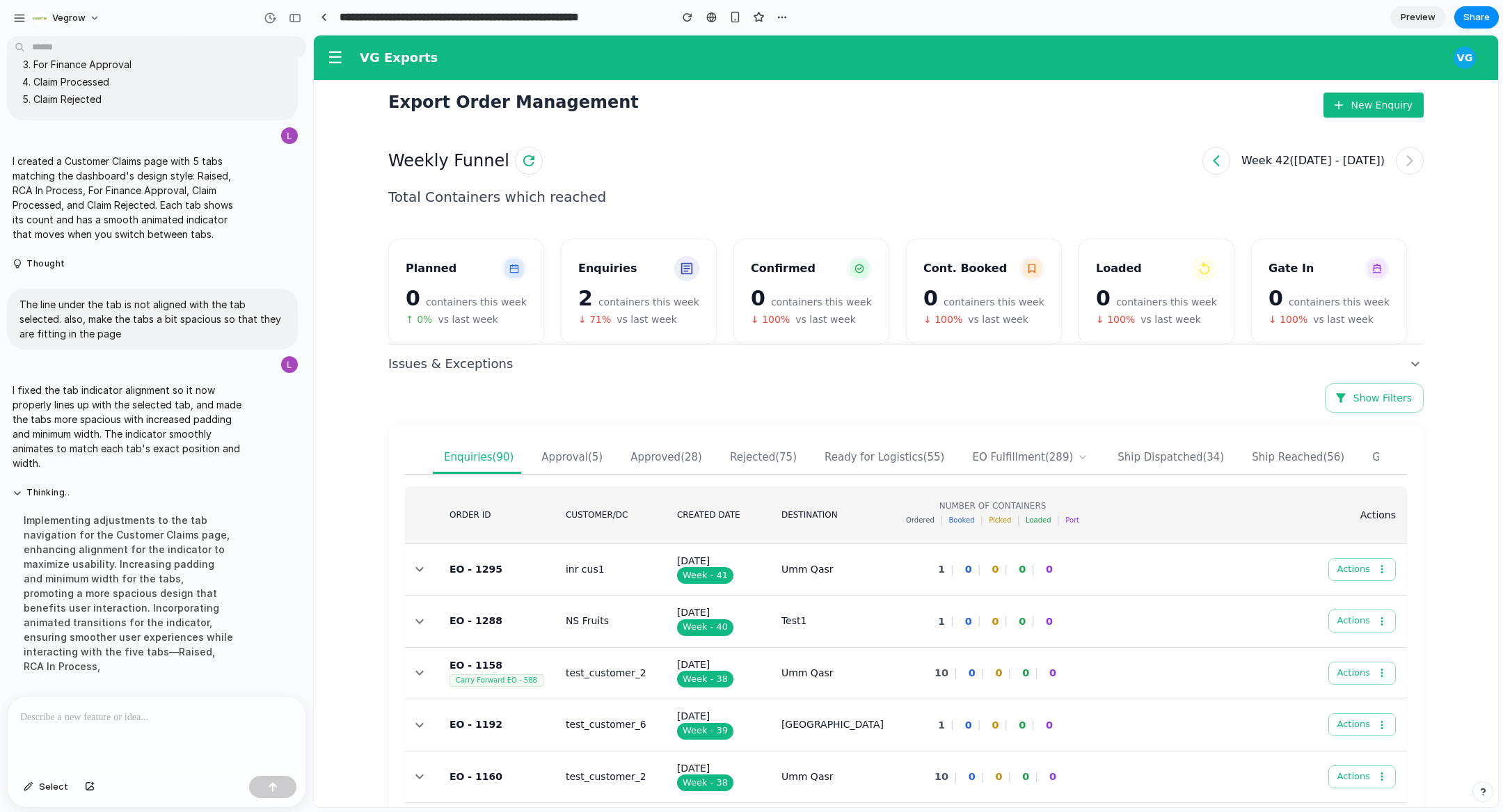
click at [333, 70] on button "☰" at bounding box center [335, 57] width 27 height 30
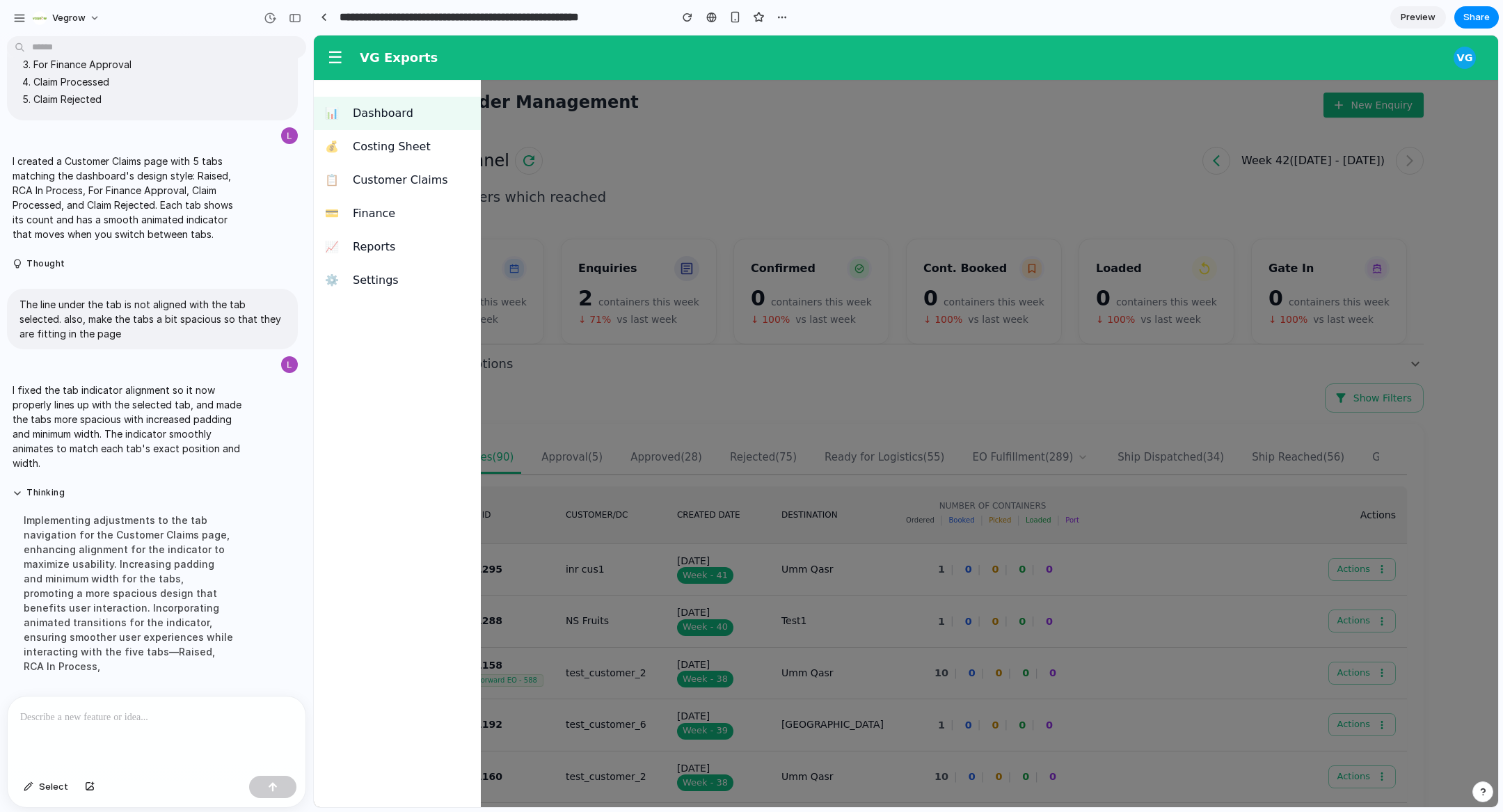
click at [399, 183] on span "Customer Claims" at bounding box center [411, 180] width 116 height 16
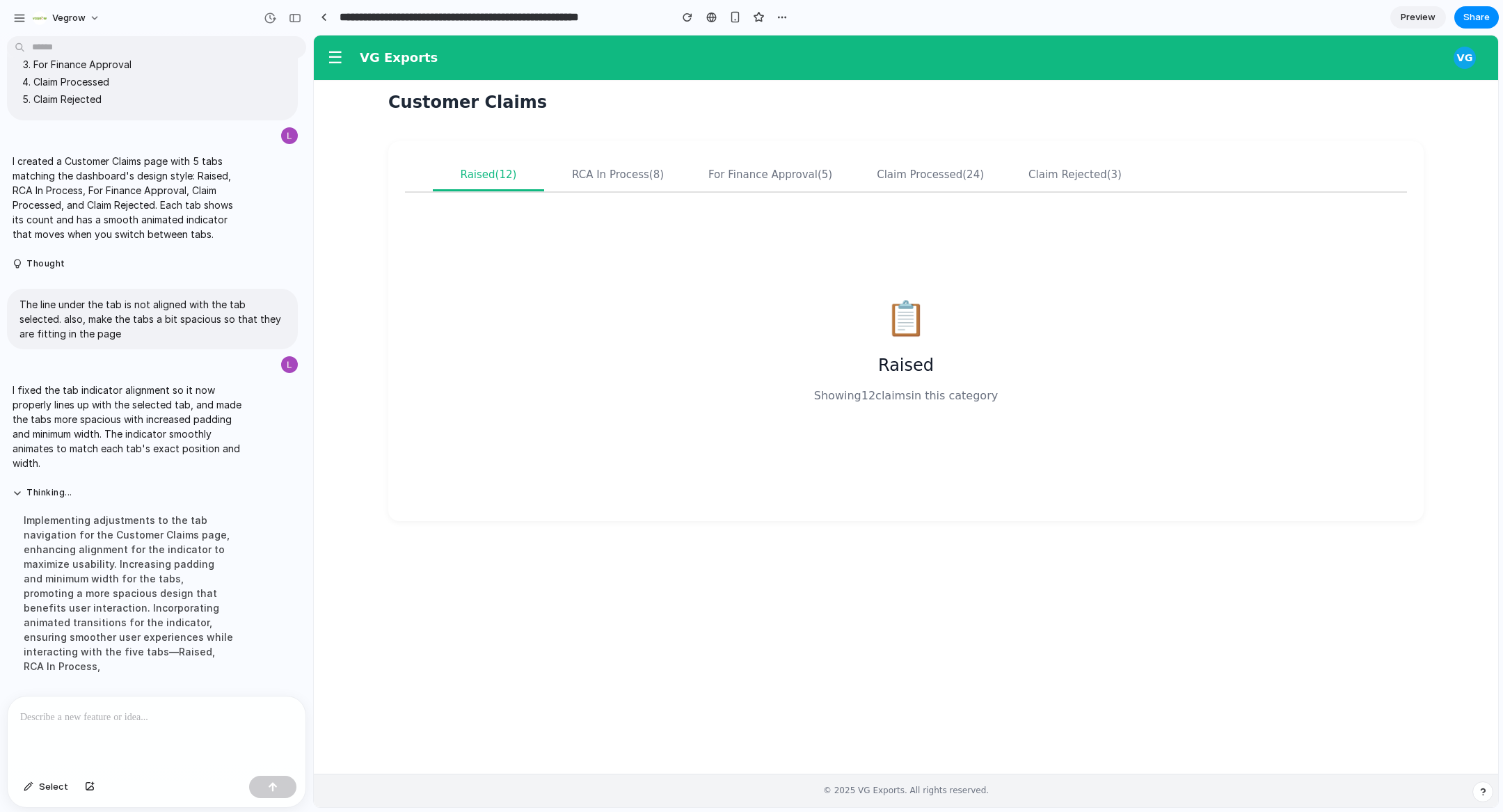
click at [624, 174] on div "RCA In Process (8)" at bounding box center [618, 175] width 92 height 13
click at [742, 169] on div "For Finance Approval (5)" at bounding box center [770, 175] width 124 height 13
click at [877, 178] on div "Claim Processed (24)" at bounding box center [930, 175] width 107 height 13
click at [1045, 177] on div "Claim Rejected (3)" at bounding box center [1076, 175] width 94 height 13
click at [639, 328] on div "📋 Claim Rejected Showing 3 claim s in this category" at bounding box center [906, 348] width 968 height 279
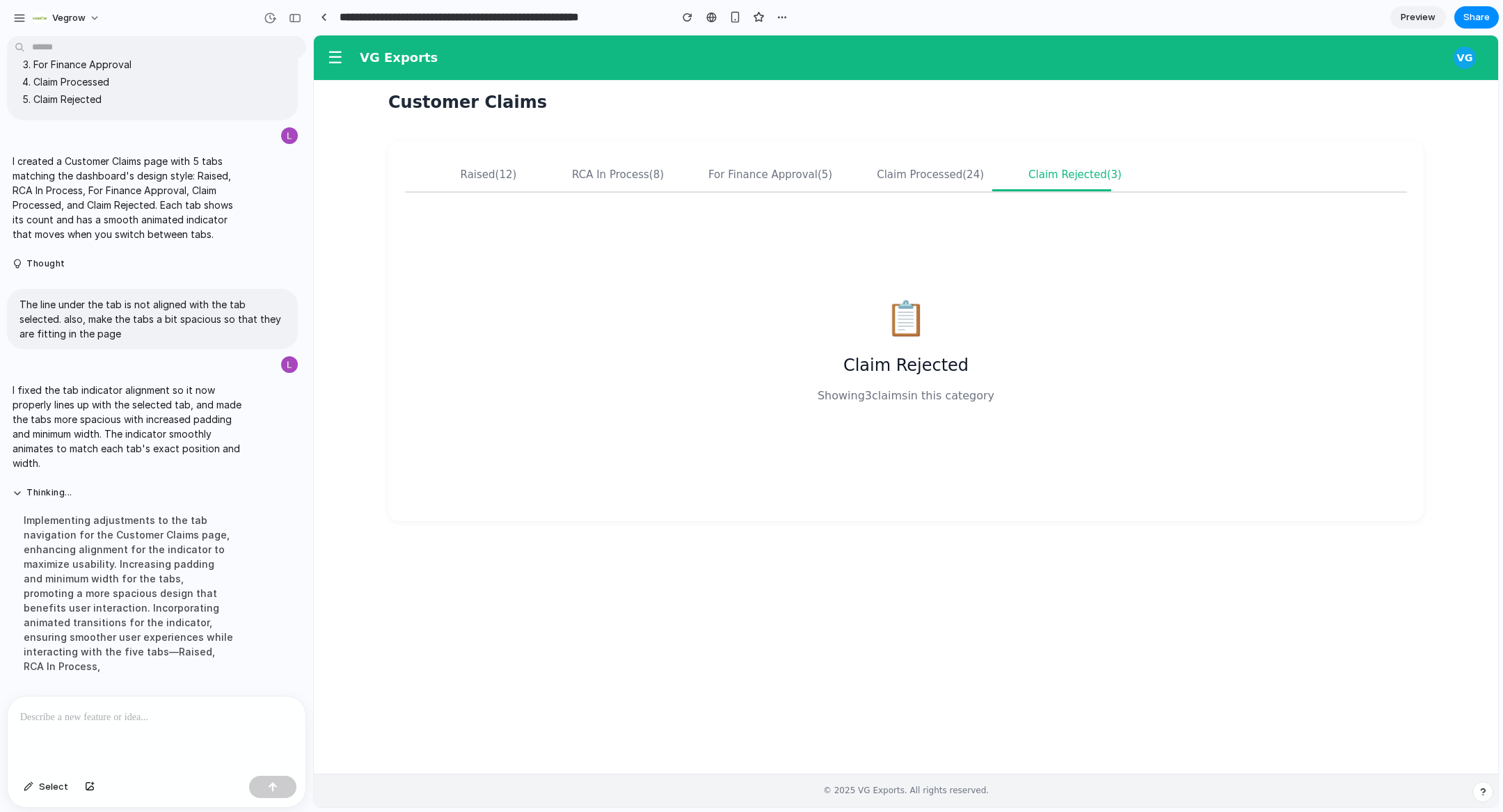
click at [492, 175] on div "Raised (12)" at bounding box center [488, 175] width 56 height 13
click at [609, 171] on div "RCA In Process (8)" at bounding box center [618, 175] width 92 height 13
click at [767, 182] on button "For Finance Approval (5)" at bounding box center [770, 174] width 158 height 33
click at [902, 172] on div "Claim Processed (24)" at bounding box center [930, 175] width 107 height 13
click at [1061, 192] on div "📋 Claim Processed Showing 24 claim s in this category" at bounding box center [906, 348] width 1002 height 312
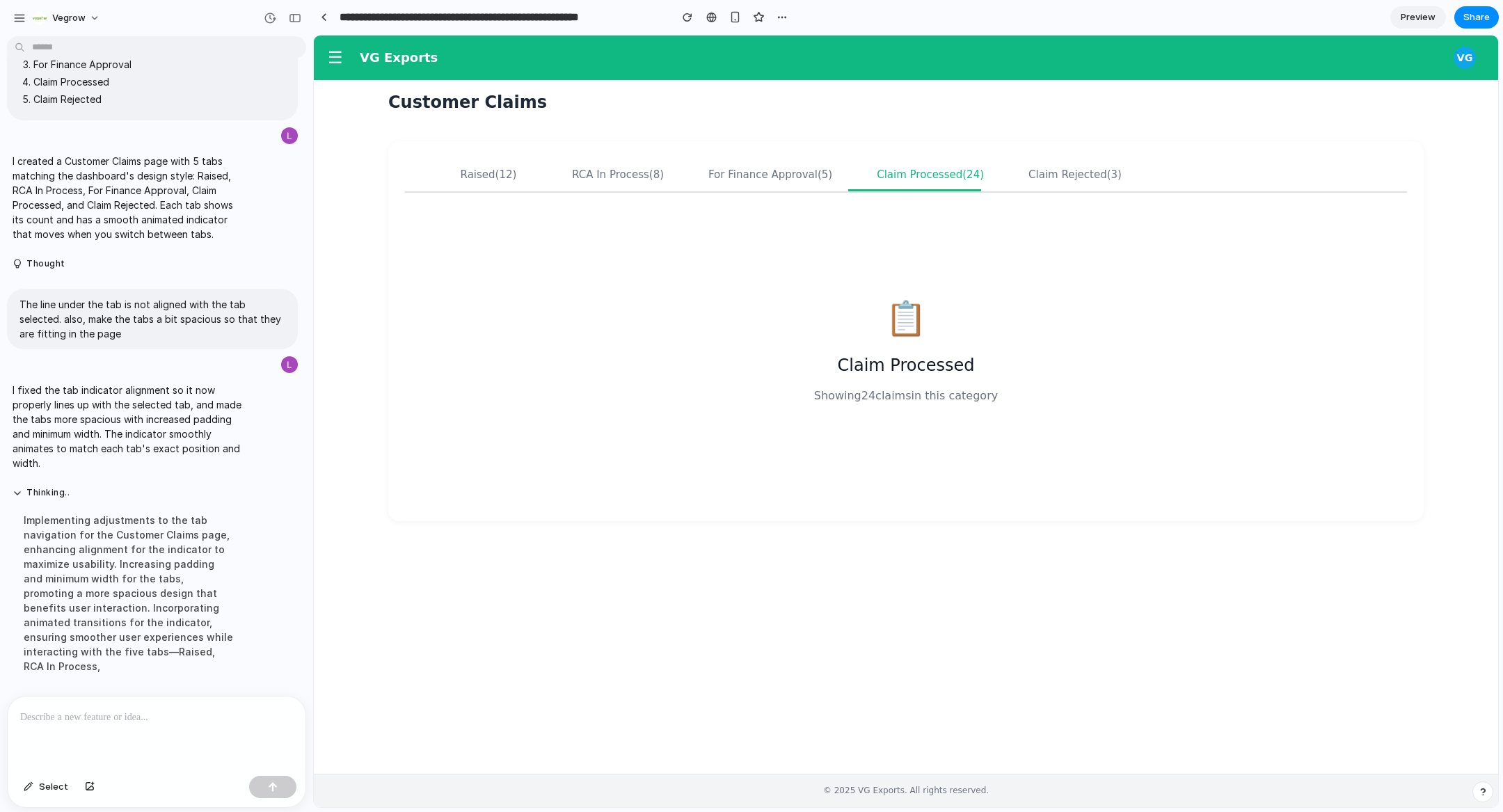
click at [1056, 170] on div "Claim Rejected (3)" at bounding box center [1076, 175] width 94 height 13
click at [392, 250] on div "Raised (12) RCA In Process (8) For Finance Approval (5) Claim Processed (24) Cl…" at bounding box center [905, 331] width 1035 height 379
click at [119, 722] on p at bounding box center [156, 717] width 272 height 16
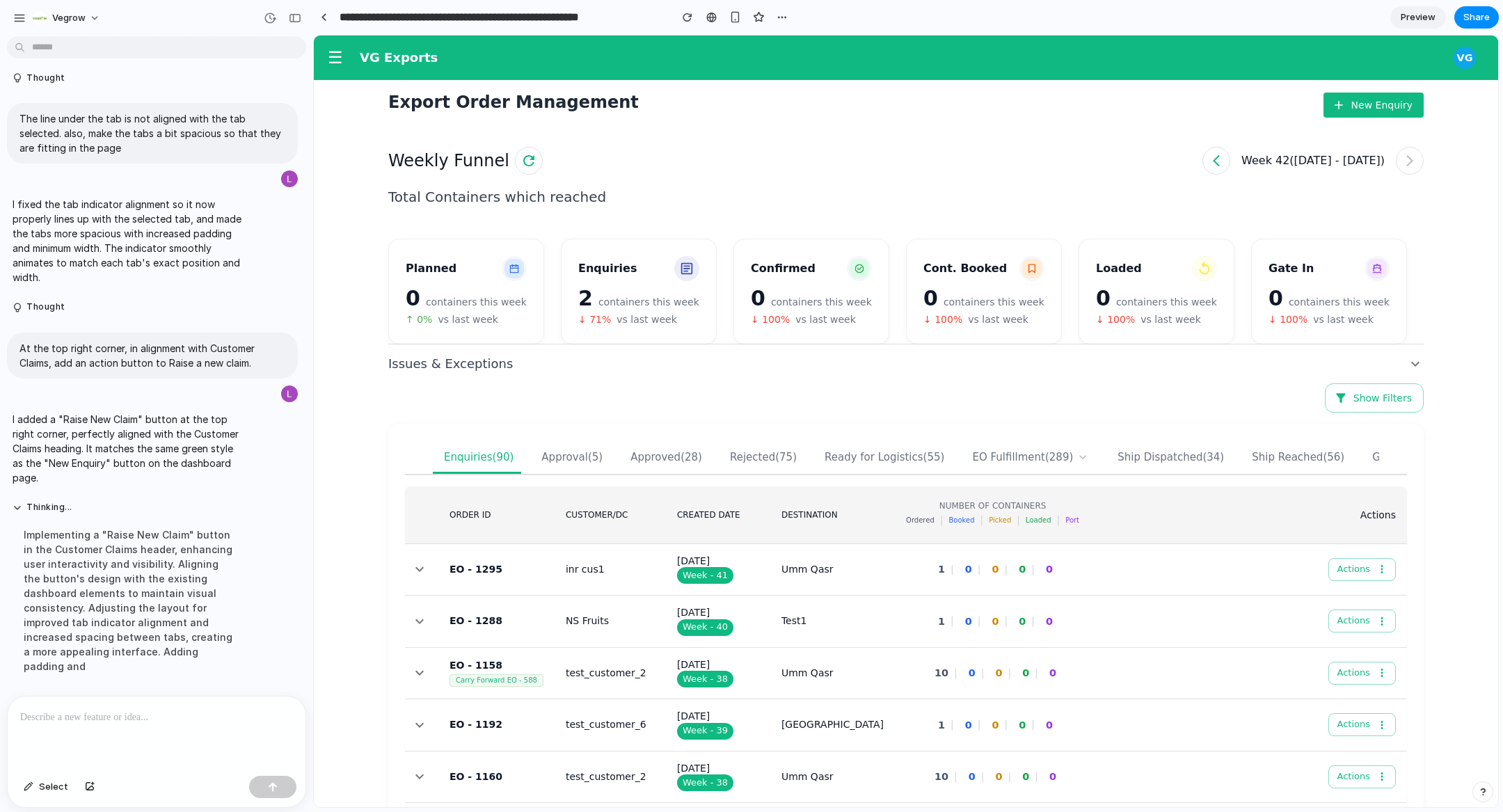
click at [332, 65] on span "☰" at bounding box center [335, 57] width 16 height 19
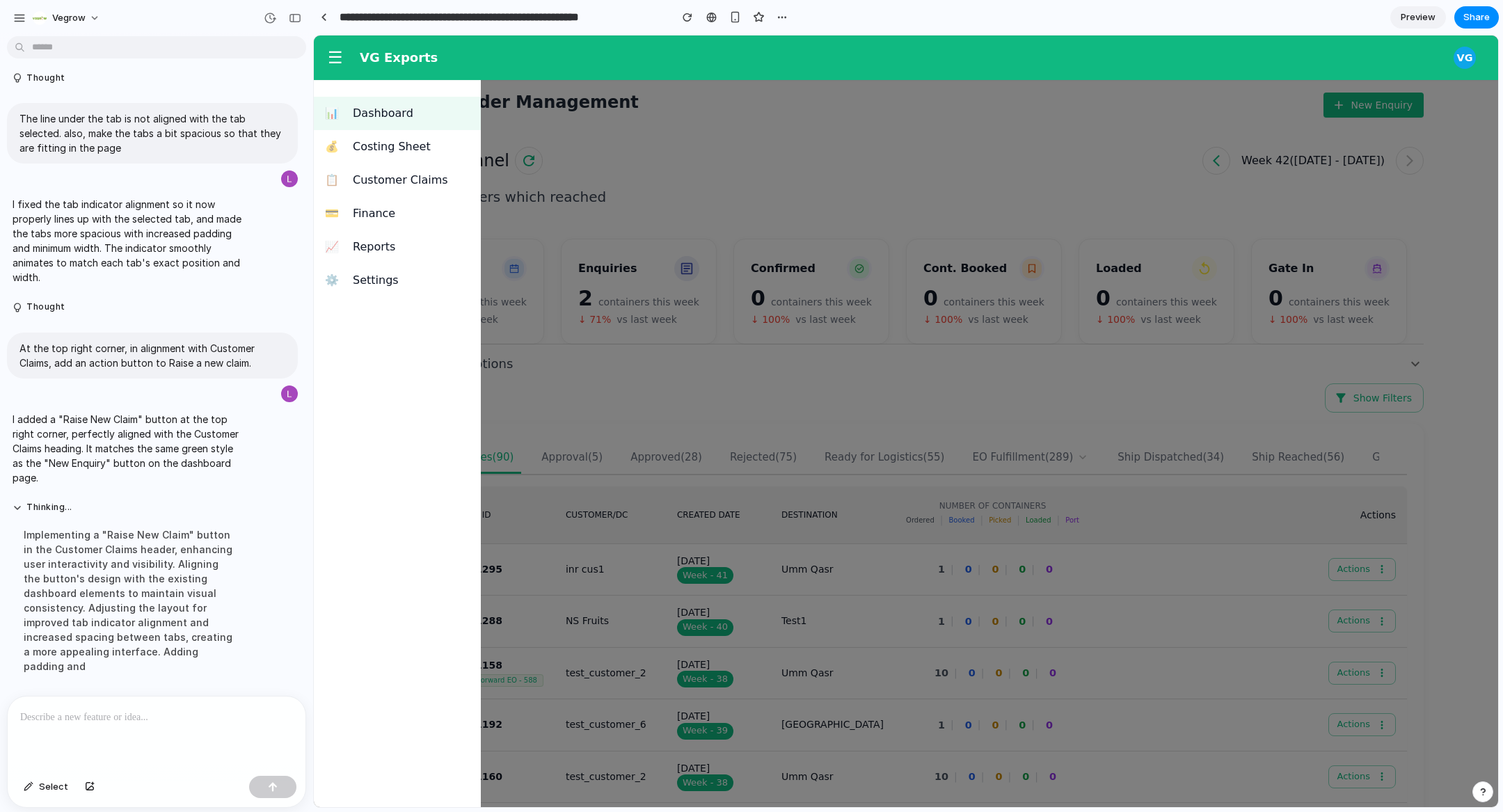
click at [425, 181] on span "Customer Claims" at bounding box center [411, 180] width 116 height 16
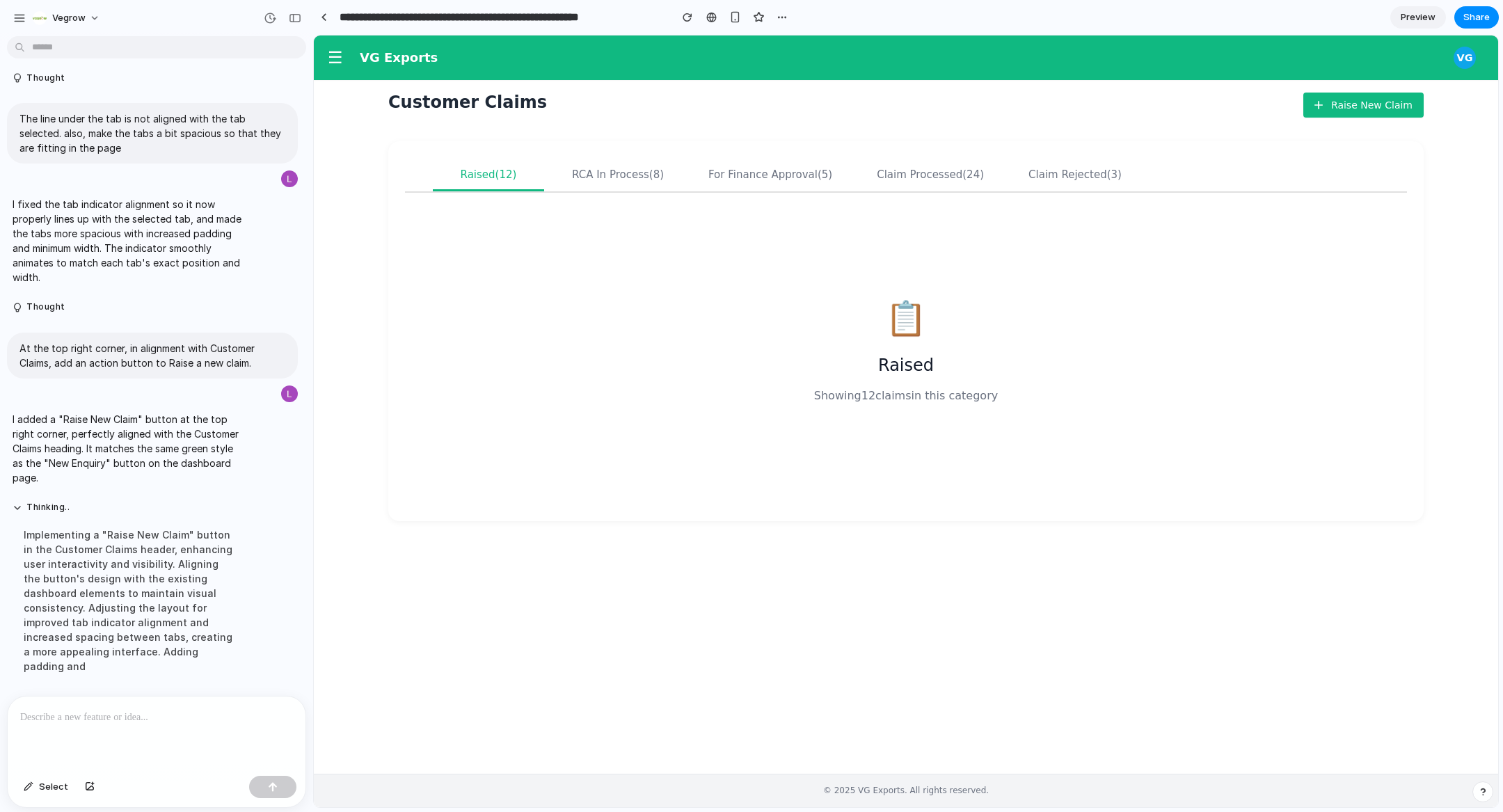
click at [607, 186] on button "RCA In Process (8)" at bounding box center [618, 174] width 126 height 33
click at [763, 150] on div "Raised (12) RCA In Process (8) For Finance Approval (5) Claim Processed (24) Cl…" at bounding box center [905, 331] width 1035 height 379
click at [1398, 103] on button "Raise New Claim" at bounding box center [1363, 105] width 120 height 26
click at [565, 16] on input "**********" at bounding box center [501, 16] width 329 height 25
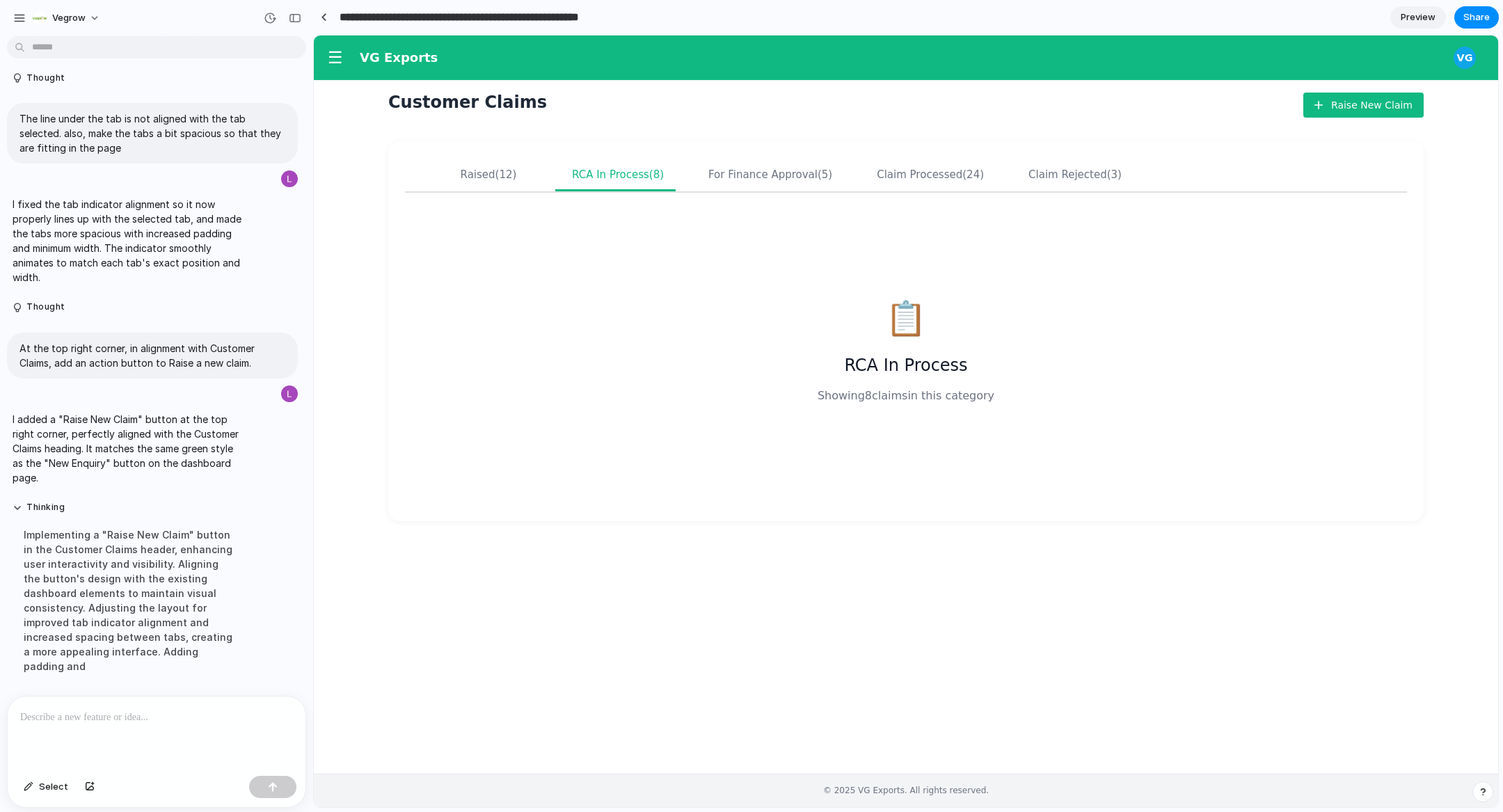
click at [565, 16] on input "**********" at bounding box center [501, 16] width 329 height 25
type input "**********"
click at [640, 604] on main "Customer Claims Raise New Claim Raised (12) RCA In Process (8) For Finance Appr…" at bounding box center [906, 423] width 1069 height 676
click at [527, 16] on div "button" at bounding box center [524, 16] width 12 height 12
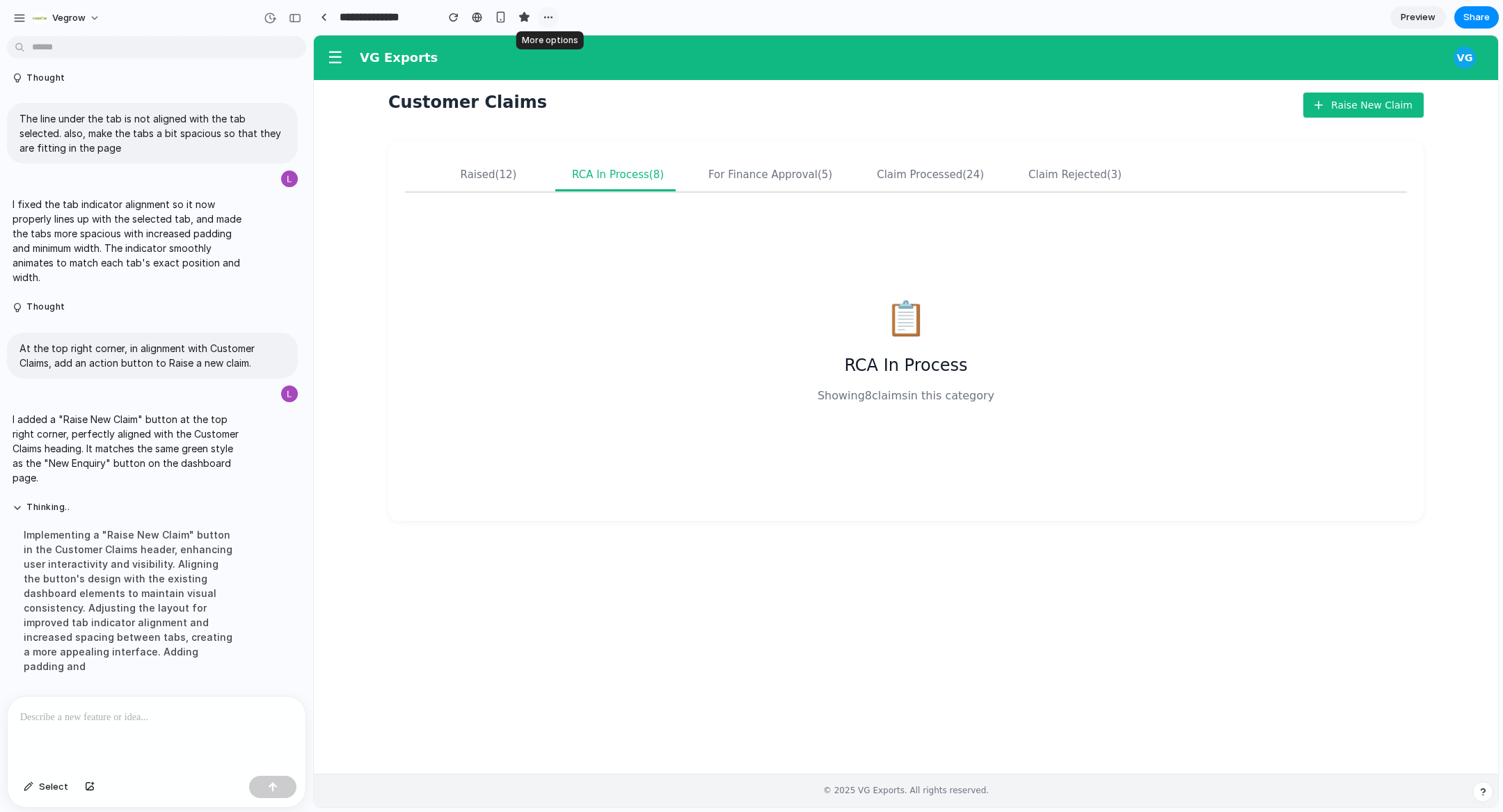
click at [547, 16] on div "button" at bounding box center [548, 17] width 11 height 11
click at [579, 401] on div "Duplicate Delete" at bounding box center [751, 406] width 1503 height 812
click at [117, 720] on p at bounding box center [156, 717] width 272 height 16
click at [538, 476] on div "📋 RCA In Process Showing 8 claim s in this category" at bounding box center [906, 348] width 968 height 279
click at [748, 183] on button "For Finance Approval (5)" at bounding box center [770, 174] width 158 height 33
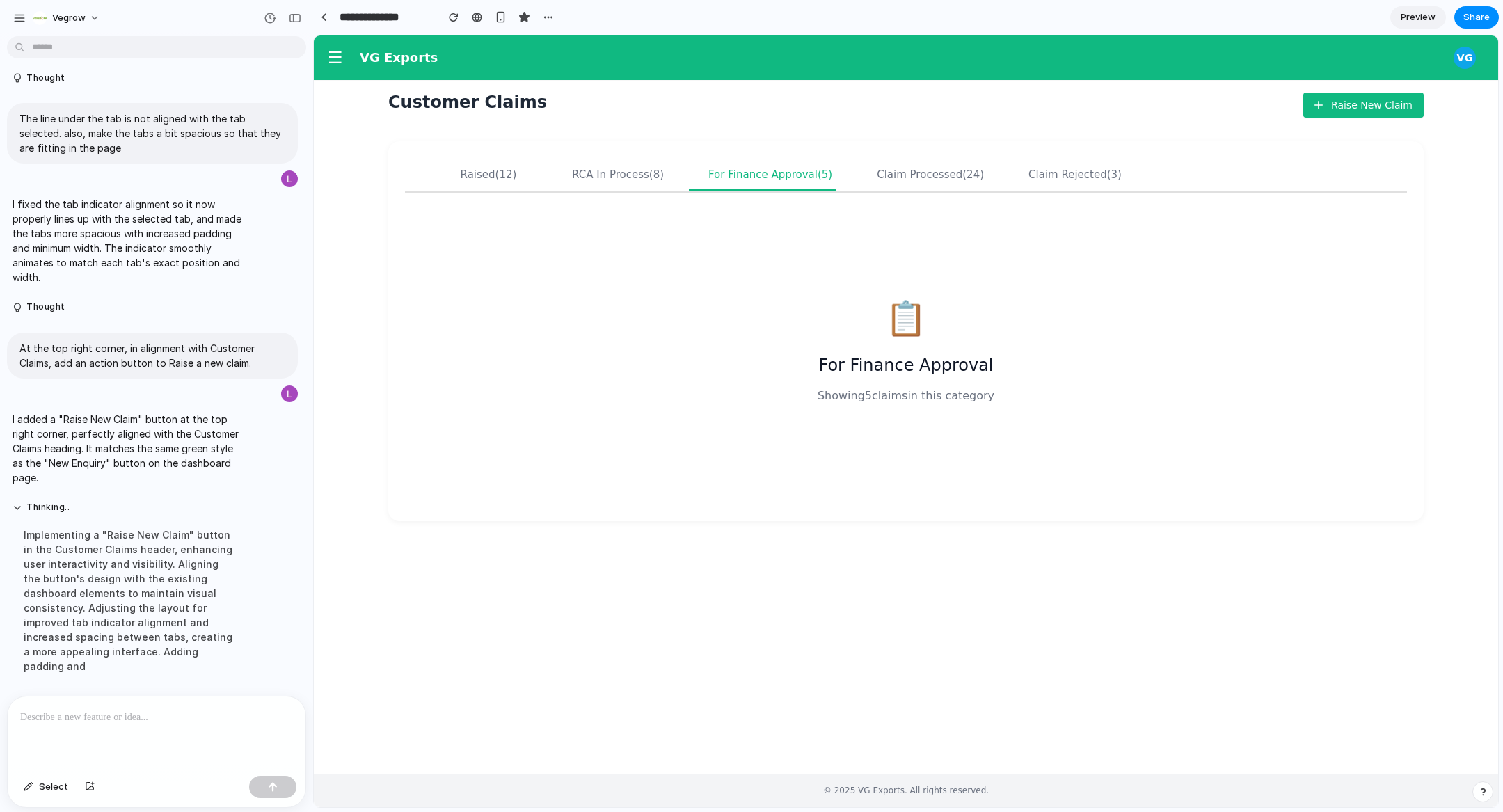
click at [943, 173] on div "Claim Processed (24)" at bounding box center [930, 175] width 107 height 13
click at [1107, 174] on span "(3)" at bounding box center [1114, 175] width 15 height 13
click at [963, 173] on span "(24)" at bounding box center [974, 175] width 22 height 13
